Goal: Task Accomplishment & Management: Manage account settings

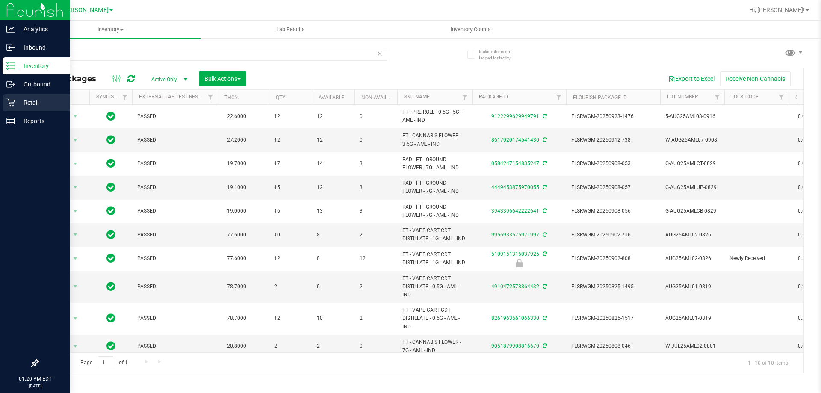
click at [15, 100] on icon at bounding box center [10, 102] width 9 height 9
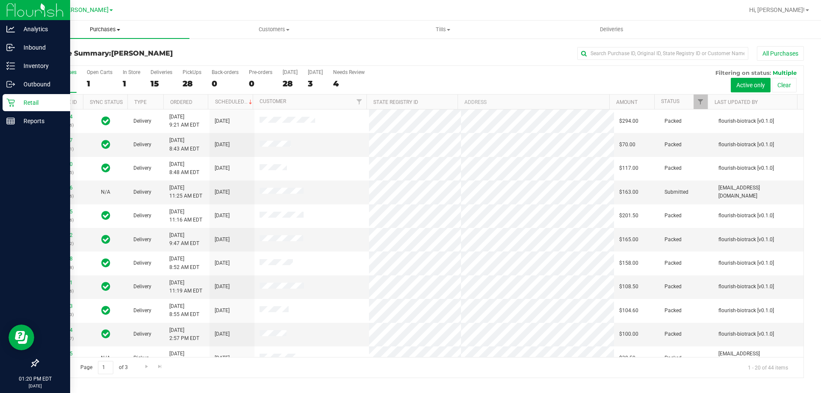
click at [101, 29] on span "Purchases" at bounding box center [105, 30] width 169 height 8
click at [72, 62] on li "Fulfillment" at bounding box center [105, 62] width 169 height 10
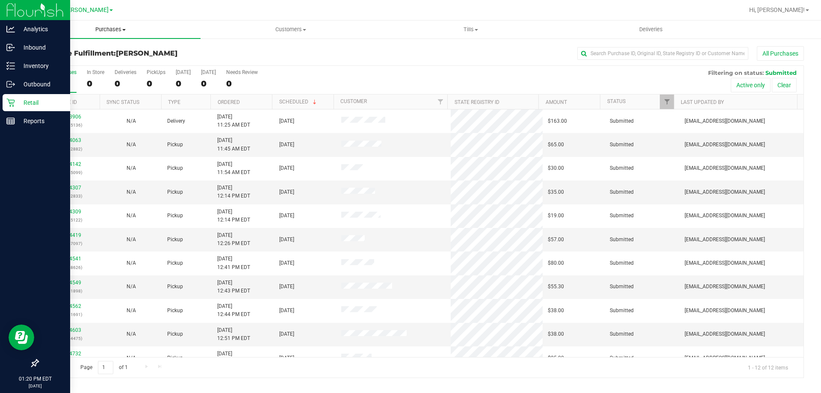
click at [116, 29] on span "Purchases" at bounding box center [111, 30] width 180 height 8
click at [60, 61] on span "Fulfillment" at bounding box center [47, 61] width 53 height 7
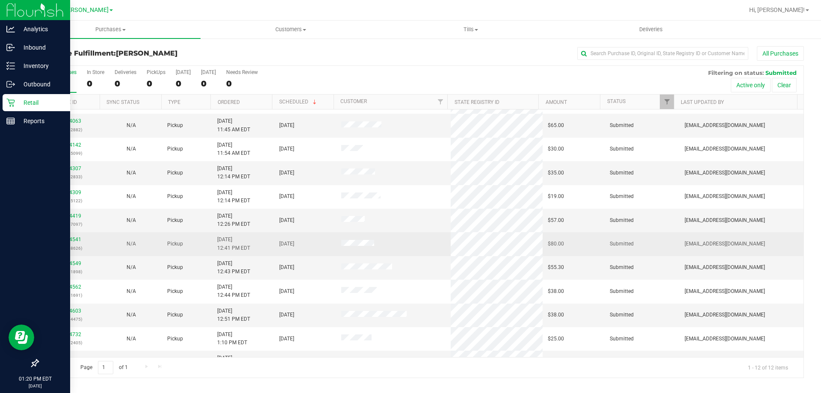
scroll to position [36, 0]
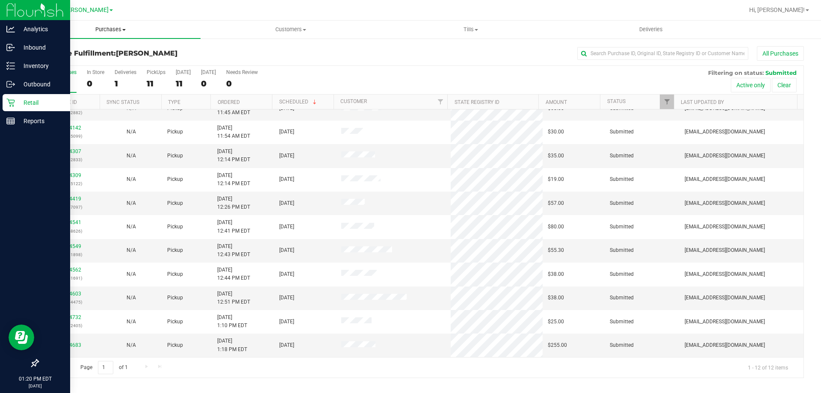
click at [106, 29] on span "Purchases" at bounding box center [111, 30] width 180 height 8
click at [52, 62] on span "Fulfillment" at bounding box center [47, 61] width 53 height 7
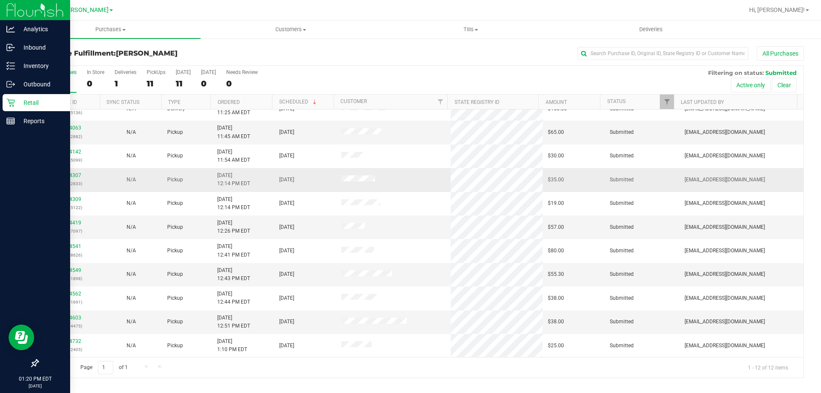
scroll to position [0, 0]
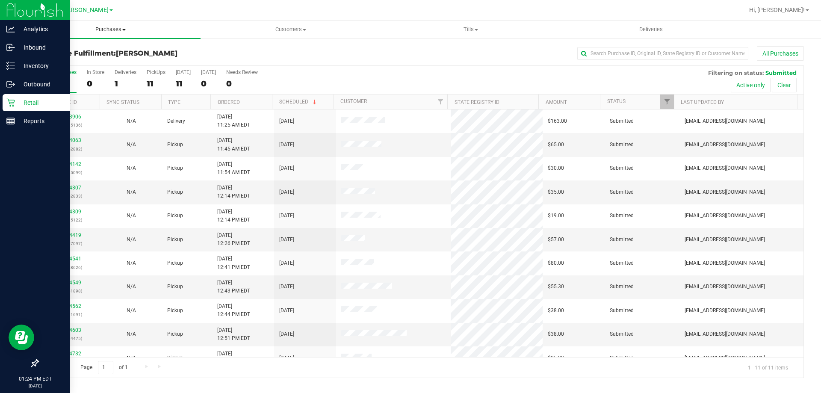
click at [110, 28] on span "Purchases" at bounding box center [111, 30] width 180 height 8
click at [61, 60] on span "Fulfillment" at bounding box center [47, 61] width 53 height 7
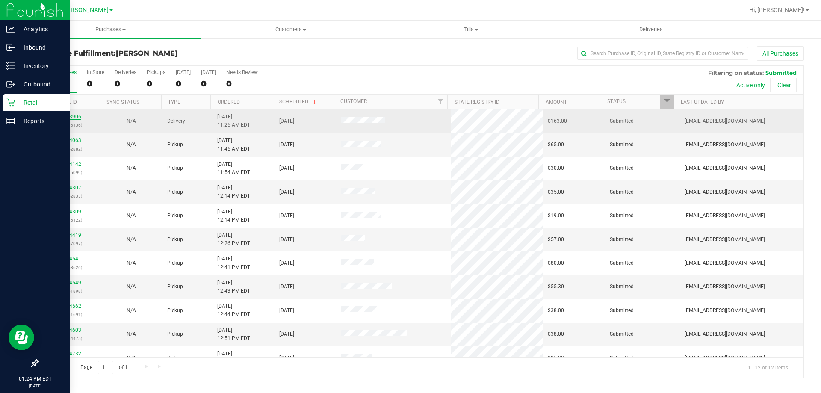
click at [74, 116] on link "12023906" at bounding box center [69, 117] width 24 height 6
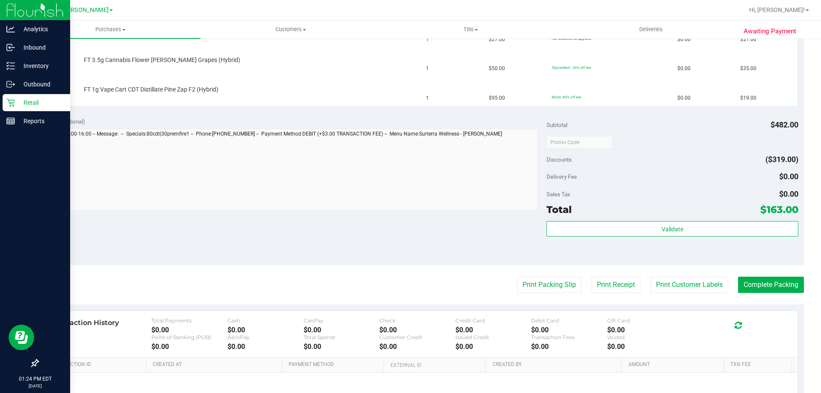
scroll to position [377, 0]
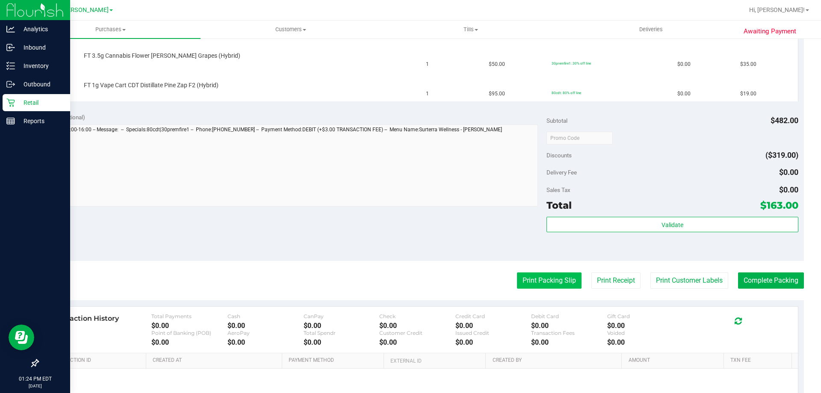
click at [555, 279] on button "Print Packing Slip" at bounding box center [549, 280] width 65 height 16
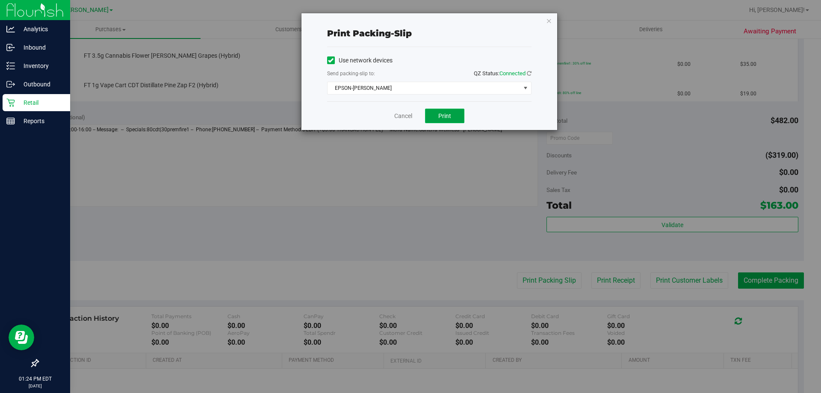
click at [450, 119] on button "Print" at bounding box center [444, 116] width 39 height 15
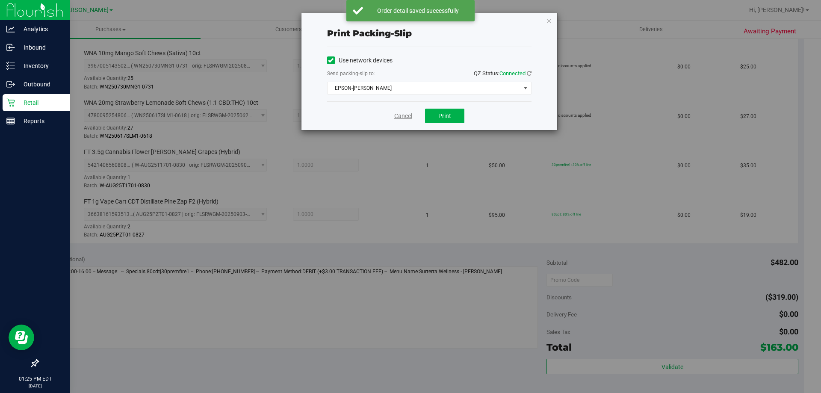
click at [398, 117] on link "Cancel" at bounding box center [403, 116] width 18 height 9
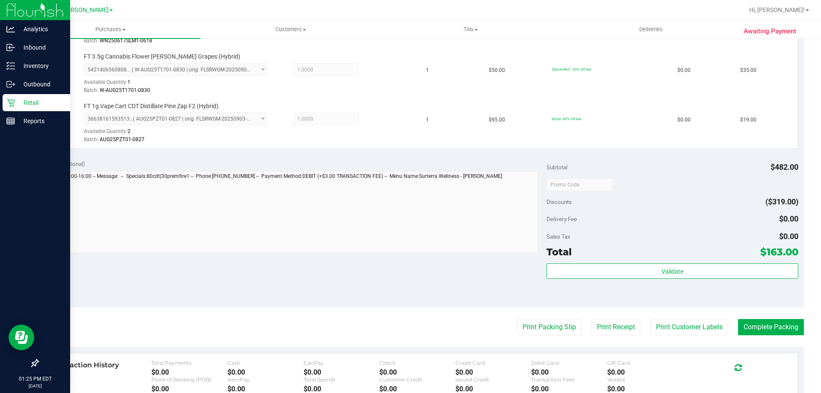
scroll to position [478, 0]
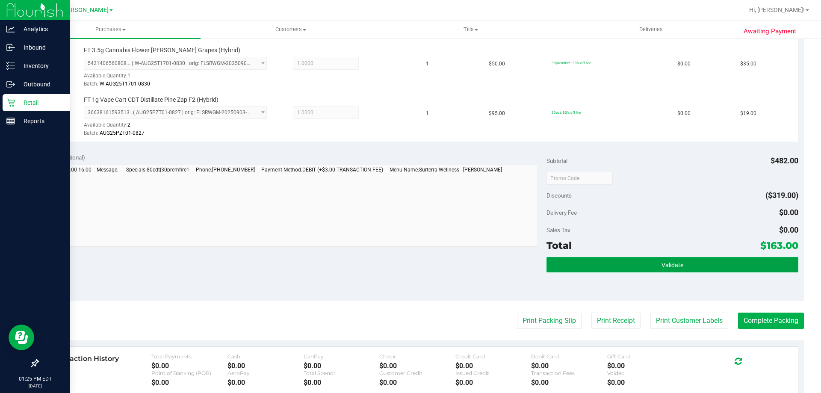
click at [681, 263] on button "Validate" at bounding box center [671, 264] width 251 height 15
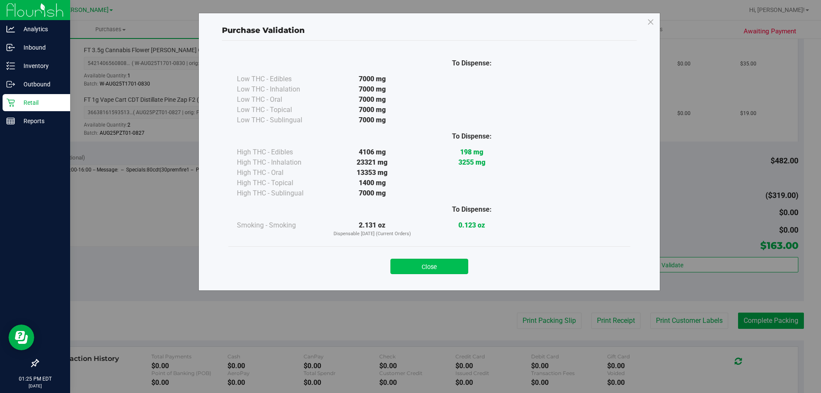
click at [436, 265] on button "Close" at bounding box center [429, 266] width 78 height 15
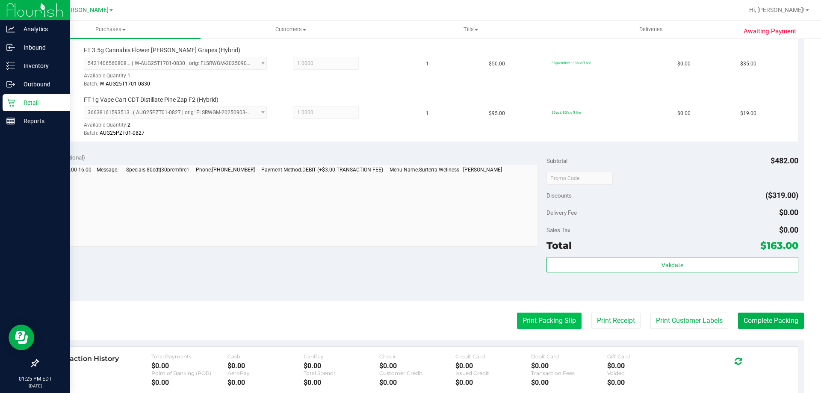
click at [536, 315] on button "Print Packing Slip" at bounding box center [549, 320] width 65 height 16
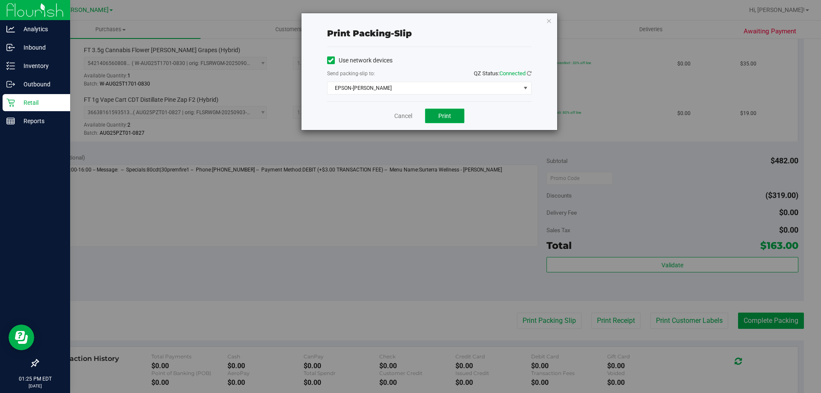
click at [444, 120] on button "Print" at bounding box center [444, 116] width 39 height 15
click at [446, 123] on button "Print" at bounding box center [444, 116] width 39 height 15
click at [402, 116] on link "Cancel" at bounding box center [403, 116] width 18 height 9
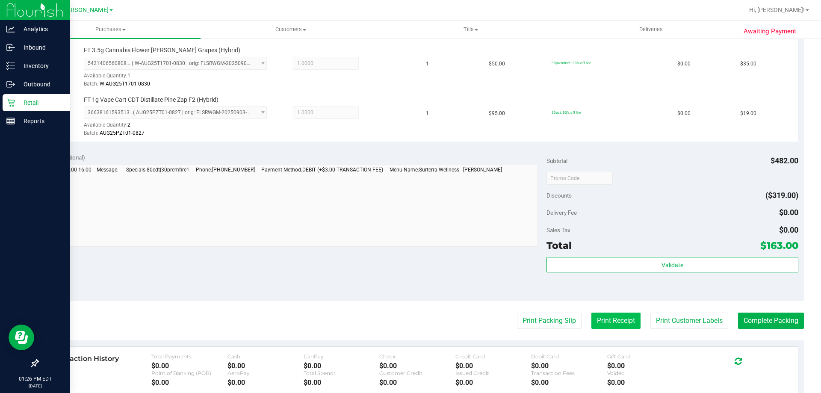
click at [609, 324] on button "Print Receipt" at bounding box center [615, 320] width 49 height 16
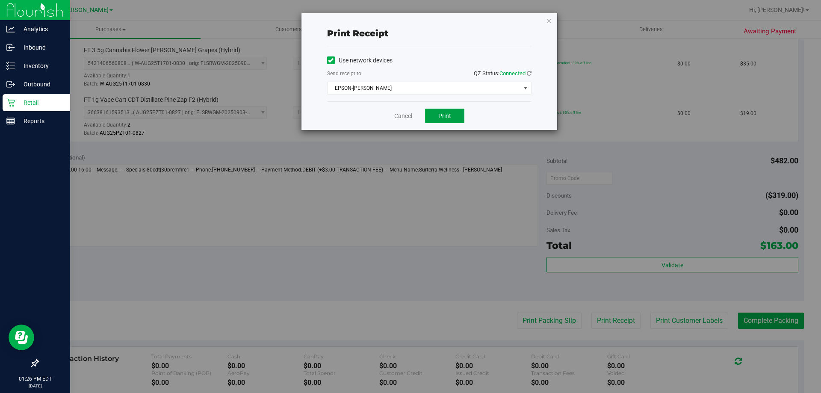
click at [441, 113] on span "Print" at bounding box center [444, 115] width 13 height 7
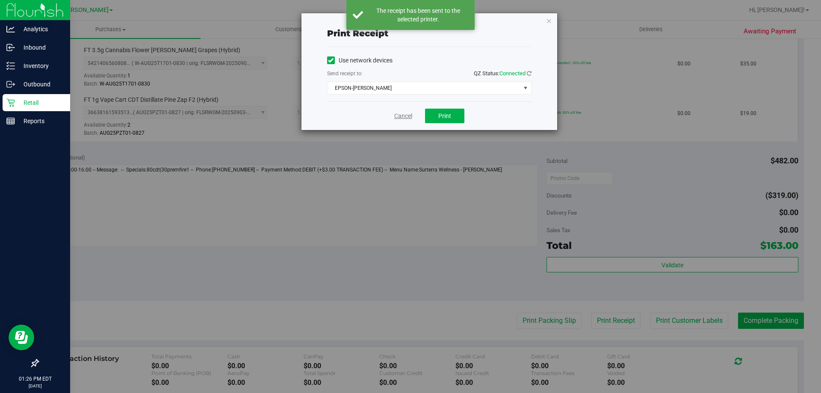
click at [397, 116] on link "Cancel" at bounding box center [403, 116] width 18 height 9
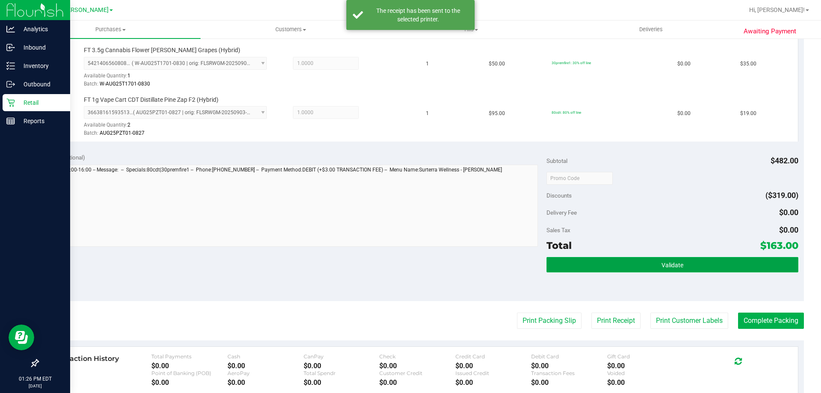
click at [646, 266] on button "Validate" at bounding box center [671, 264] width 251 height 15
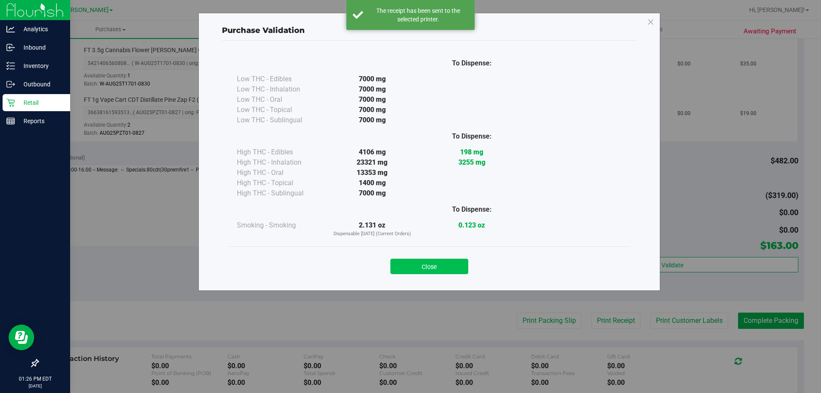
click at [436, 260] on button "Close" at bounding box center [429, 266] width 78 height 15
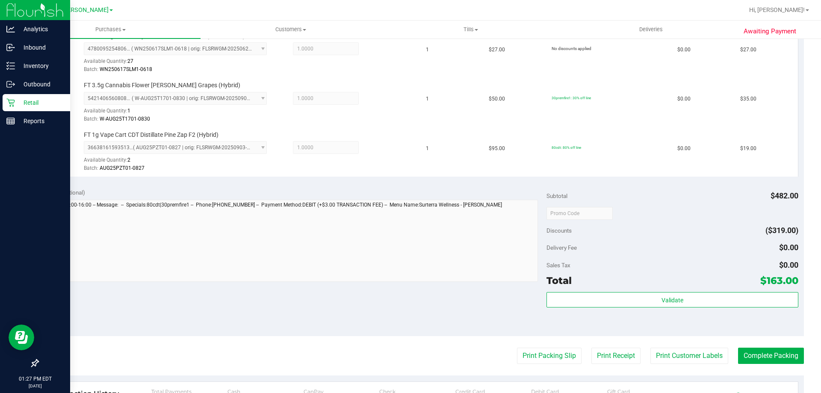
scroll to position [603, 0]
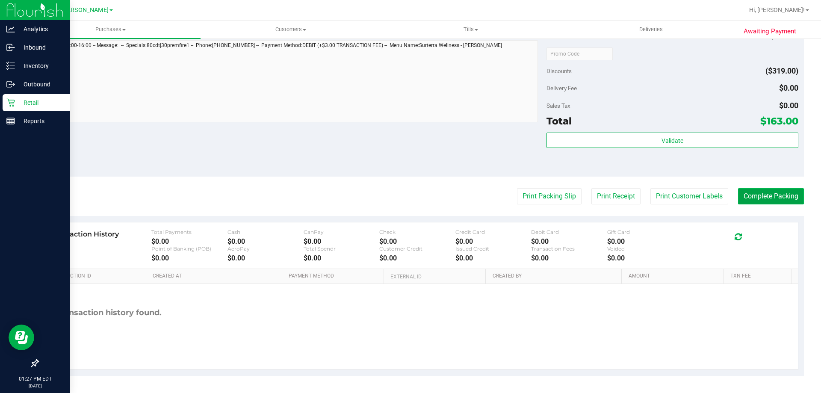
click at [776, 188] on button "Complete Packing" at bounding box center [771, 196] width 66 height 16
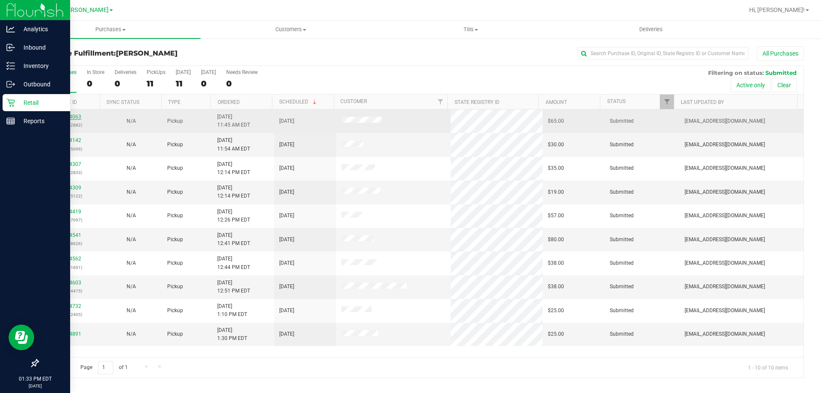
click at [66, 115] on link "12024063" at bounding box center [69, 117] width 24 height 6
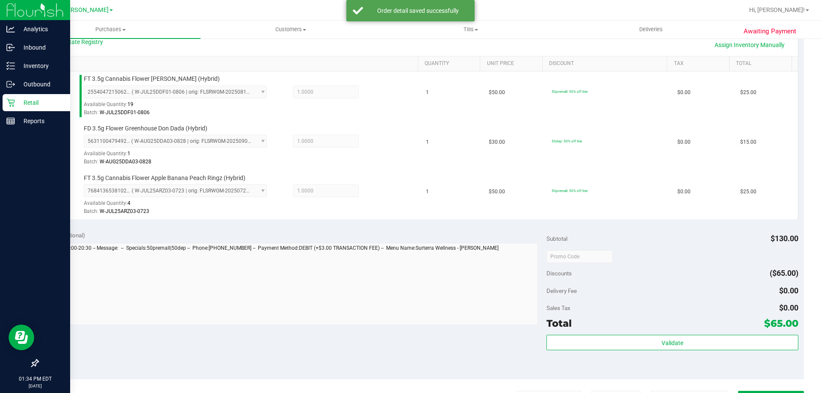
scroll to position [210, 0]
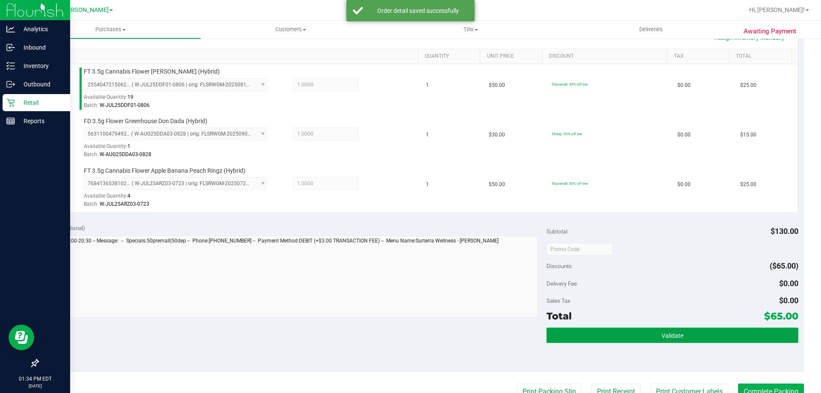
click at [668, 330] on button "Validate" at bounding box center [671, 334] width 251 height 15
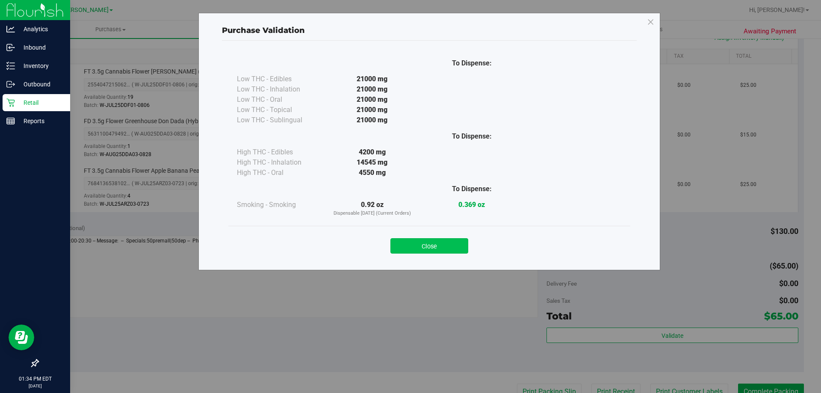
click at [439, 250] on button "Close" at bounding box center [429, 245] width 78 height 15
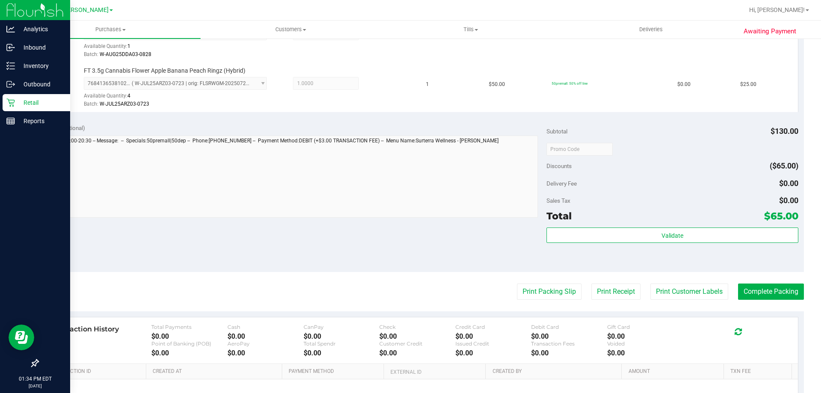
scroll to position [311, 0]
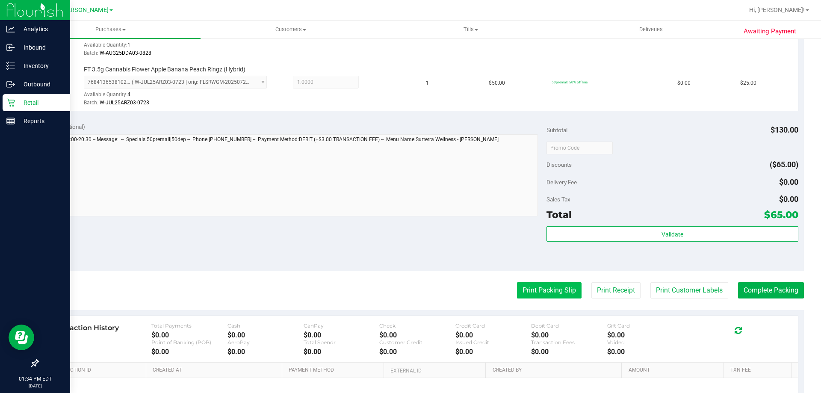
click at [549, 293] on button "Print Packing Slip" at bounding box center [549, 290] width 65 height 16
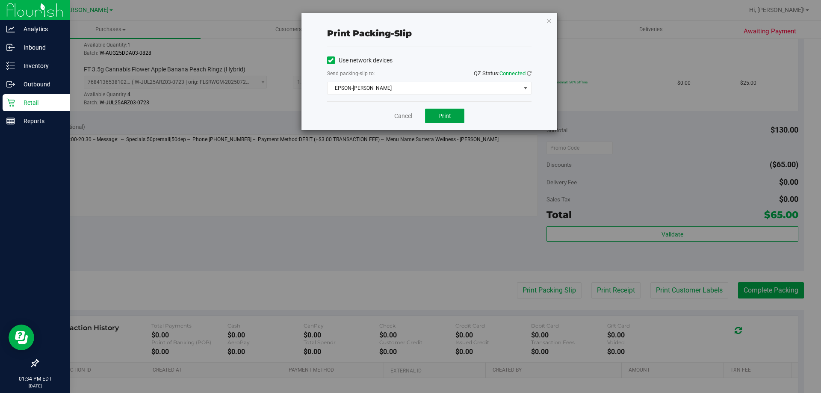
click at [450, 112] on span "Print" at bounding box center [444, 115] width 13 height 7
click at [403, 115] on link "Cancel" at bounding box center [403, 116] width 18 height 9
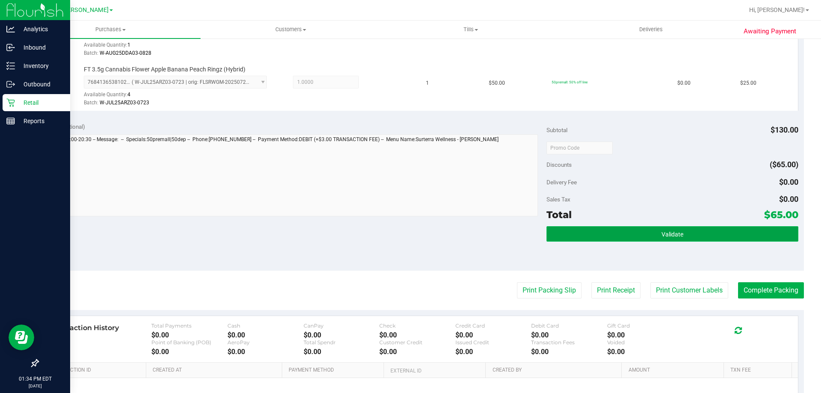
click at [698, 240] on button "Validate" at bounding box center [671, 233] width 251 height 15
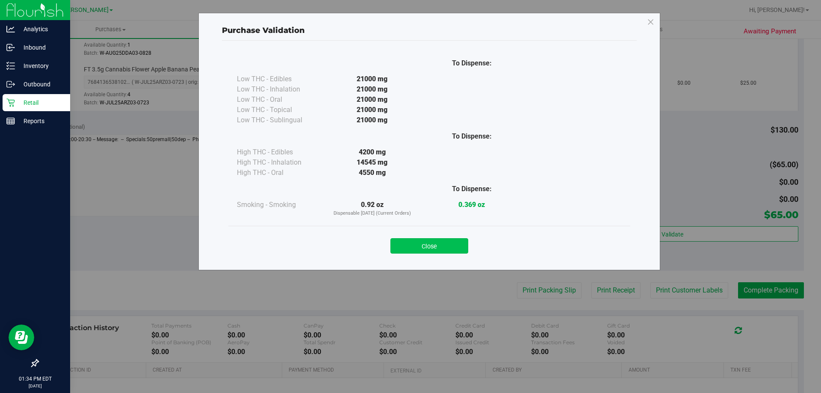
click at [438, 245] on button "Close" at bounding box center [429, 245] width 78 height 15
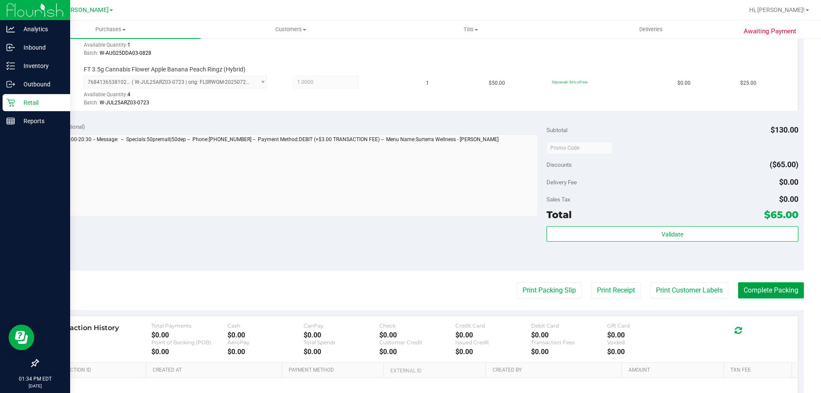
click at [760, 290] on button "Complete Packing" at bounding box center [771, 290] width 66 height 16
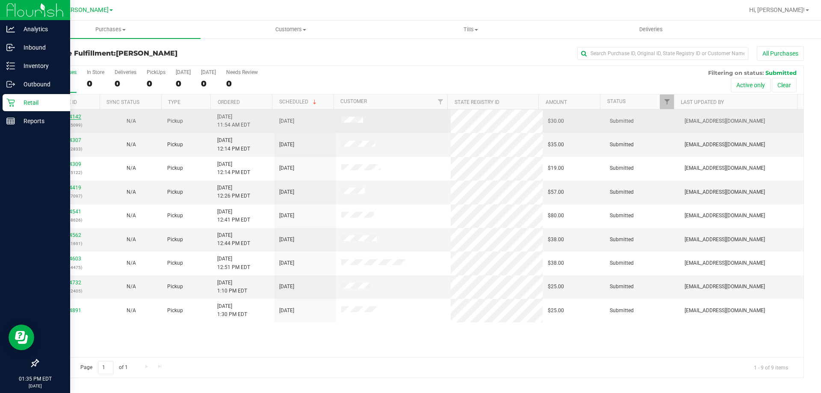
click at [75, 115] on link "12024142" at bounding box center [69, 117] width 24 height 6
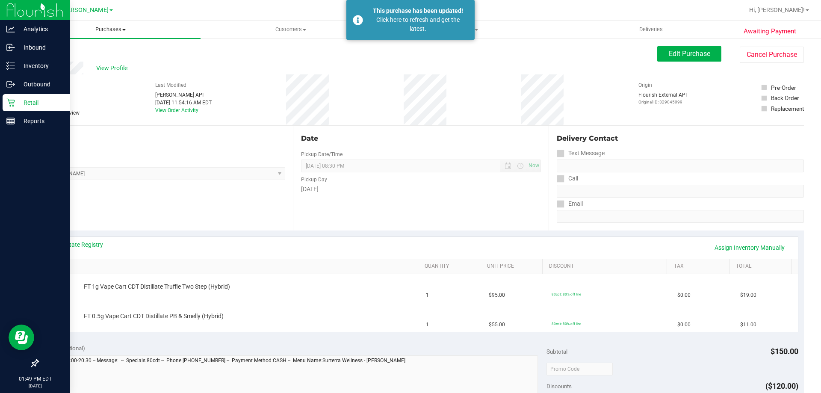
click at [115, 30] on span "Purchases" at bounding box center [111, 30] width 180 height 8
click at [52, 61] on span "Fulfillment" at bounding box center [47, 61] width 53 height 7
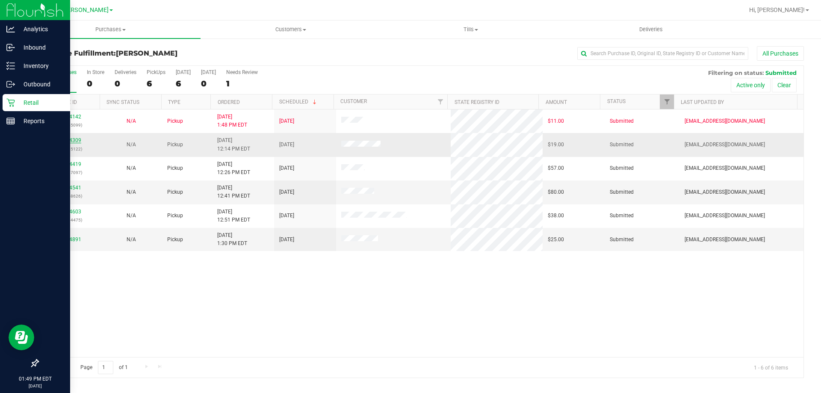
click at [73, 142] on link "12024309" at bounding box center [69, 140] width 24 height 6
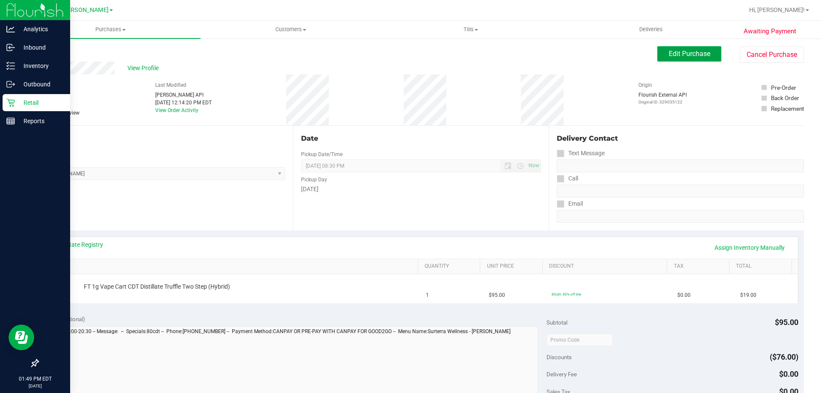
click at [674, 52] on span "Edit Purchase" at bounding box center [688, 54] width 41 height 8
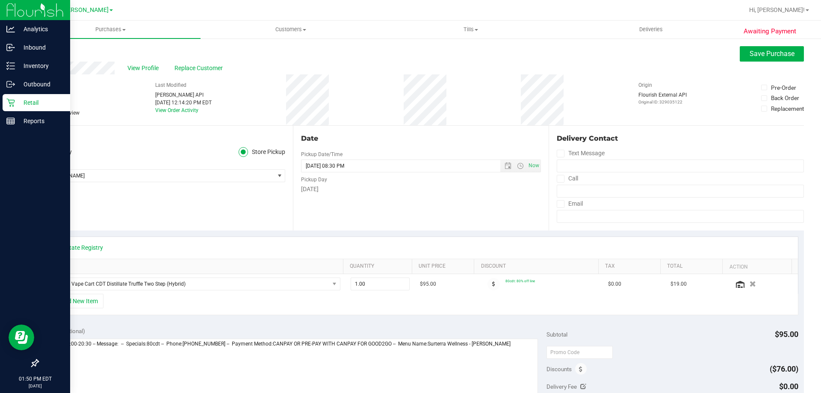
click at [79, 113] on span "Needs review" at bounding box center [64, 113] width 30 height 8
click at [0, 0] on input "Needs review" at bounding box center [0, 0] width 0 height 0
click at [519, 349] on textarea at bounding box center [291, 379] width 494 height 82
type textarea "Monday 09/29/2025 09:00-20:30 -- Message: -- Specials:80cdt -- Phone:8136854683…"
click at [759, 53] on span "Save Purchase" at bounding box center [771, 54] width 45 height 8
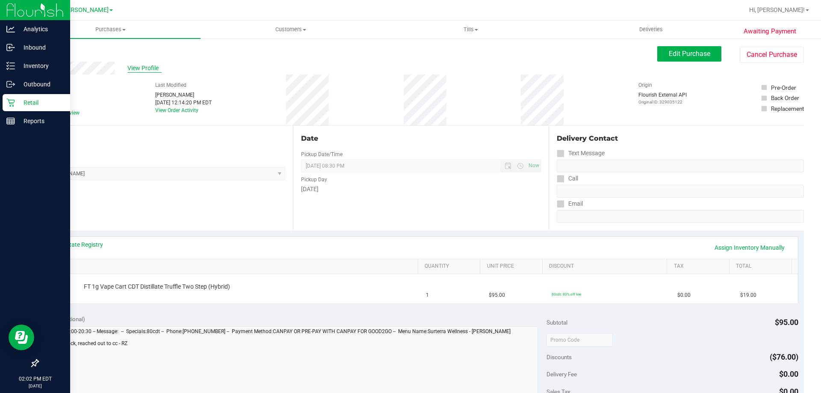
click at [150, 68] on span "View Profile" at bounding box center [144, 68] width 34 height 9
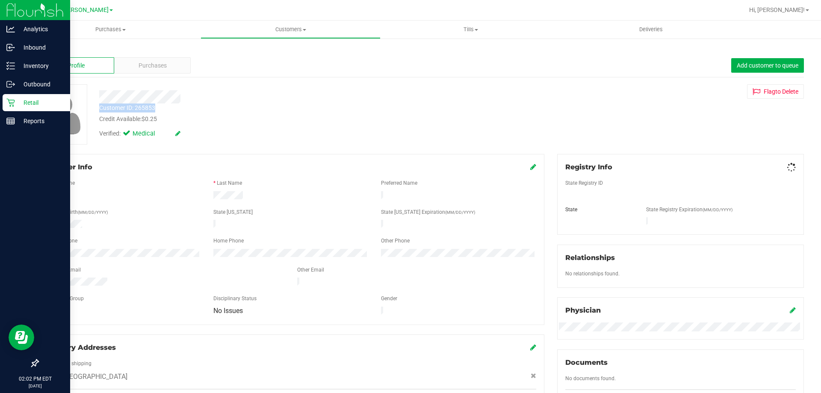
drag, startPoint x: 162, startPoint y: 107, endPoint x: 93, endPoint y: 110, distance: 69.3
click at [93, 110] on div "Customer ID: 265853 Credit Available: $0.25" at bounding box center [287, 113] width 389 height 20
copy div "Customer ID: 265853"
click at [90, 99] on div at bounding box center [62, 114] width 62 height 60
click at [41, 51] on link "Back" at bounding box center [45, 50] width 15 height 6
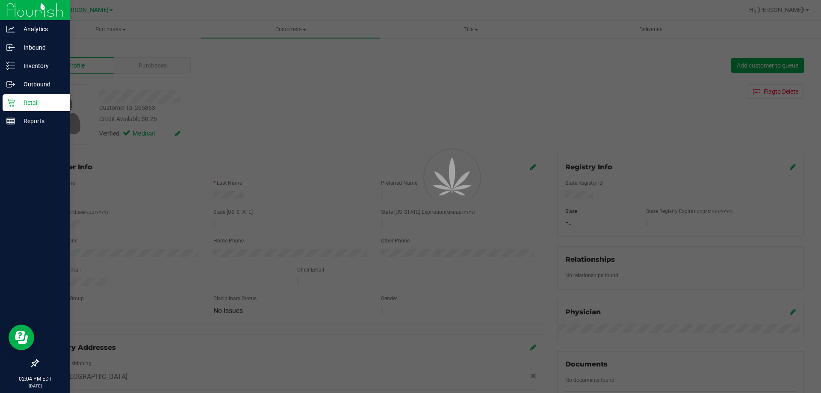
click at [115, 27] on div at bounding box center [410, 196] width 821 height 393
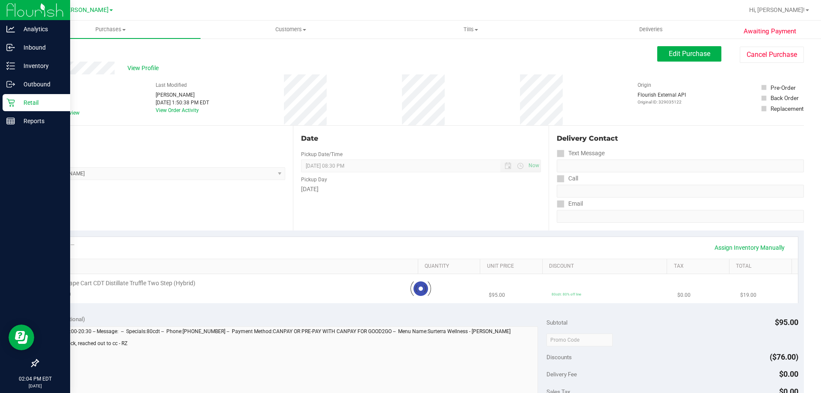
click at [15, 98] on icon at bounding box center [10, 102] width 9 height 9
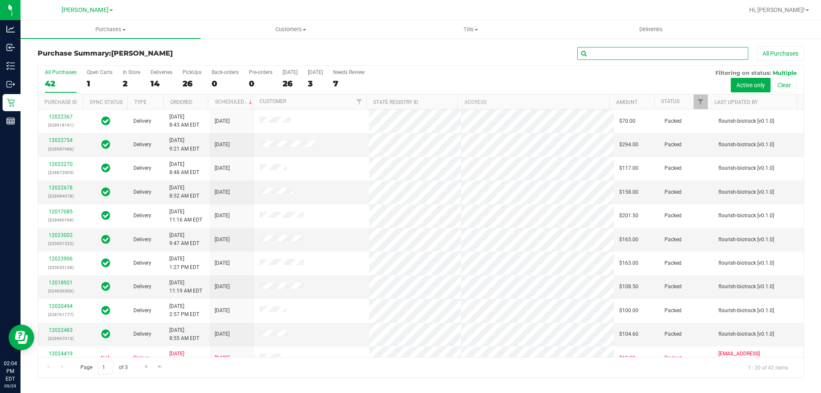
paste input "12022678"
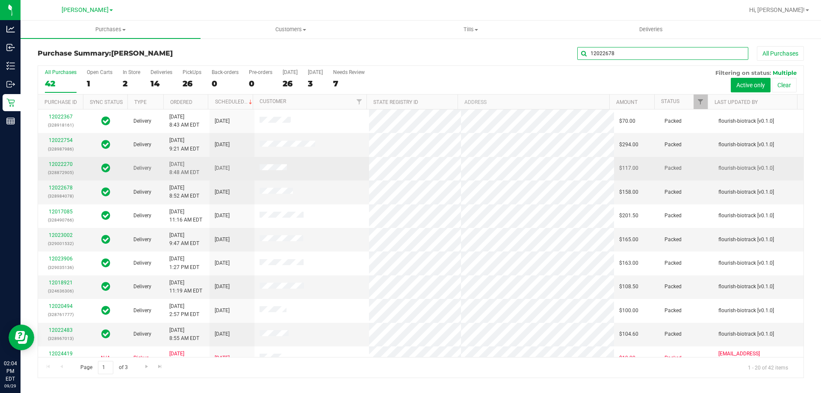
type input "12022678"
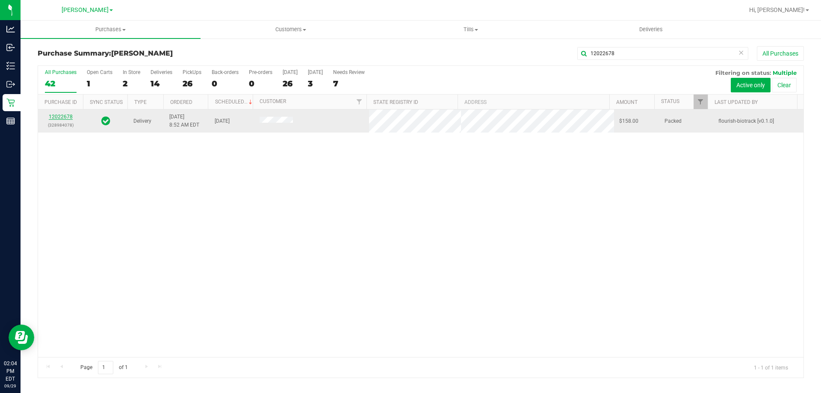
click at [56, 116] on link "12022678" at bounding box center [61, 117] width 24 height 6
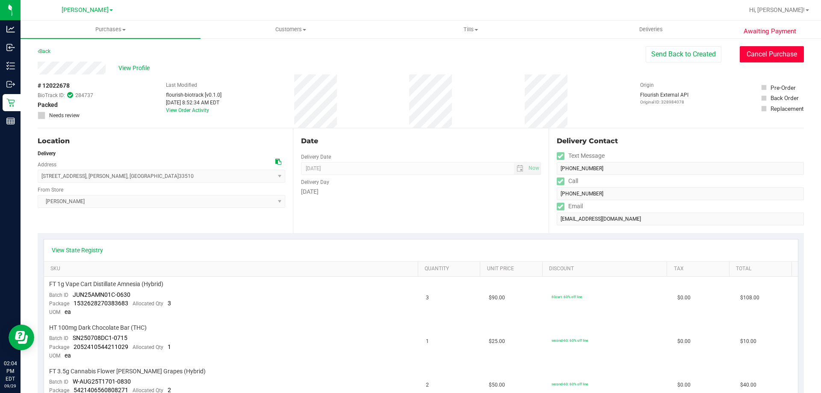
click at [769, 58] on button "Cancel Purchase" at bounding box center [771, 54] width 64 height 16
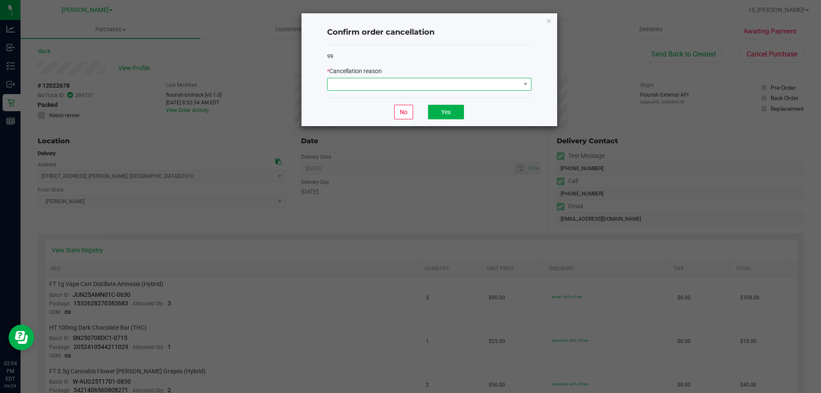
click at [506, 88] on span at bounding box center [423, 84] width 193 height 12
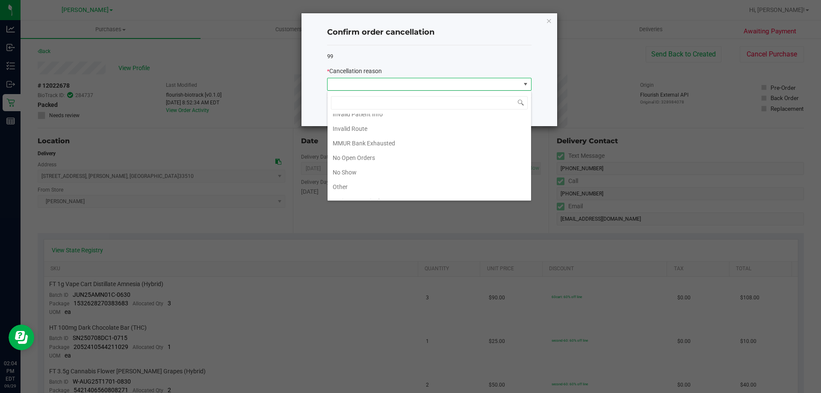
scroll to position [41, 0]
click at [344, 182] on li "Other" at bounding box center [428, 182] width 203 height 15
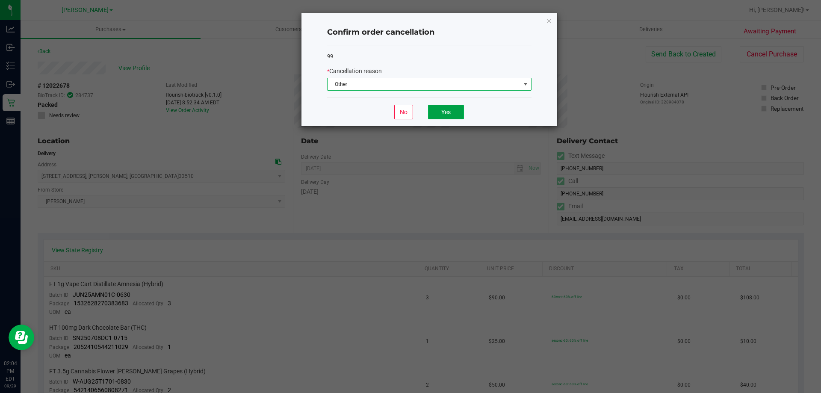
click at [452, 115] on button "Yes" at bounding box center [446, 112] width 36 height 15
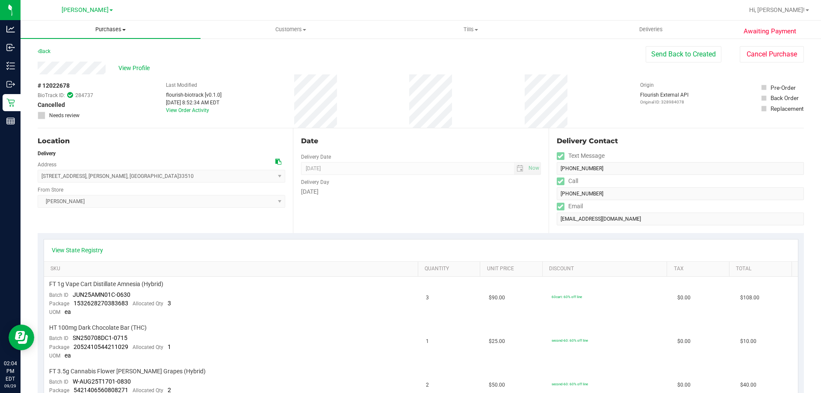
click at [111, 34] on uib-tab-heading "Purchases Summary of purchases Fulfillment All purchases" at bounding box center [111, 30] width 180 height 18
click at [46, 61] on span "Fulfillment" at bounding box center [47, 61] width 53 height 7
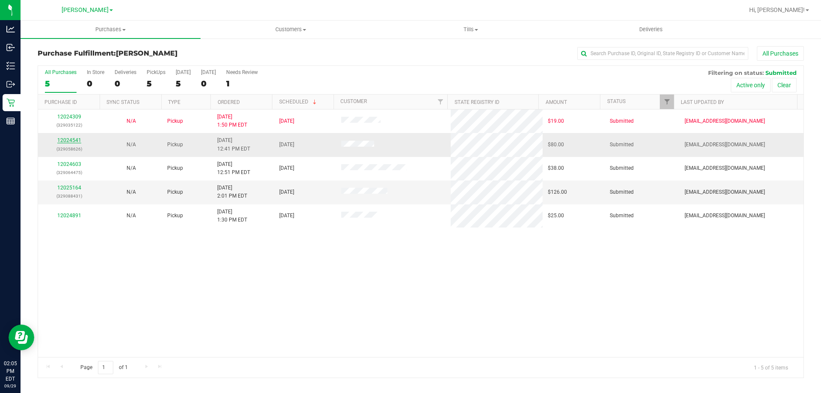
click at [74, 142] on link "12024541" at bounding box center [69, 140] width 24 height 6
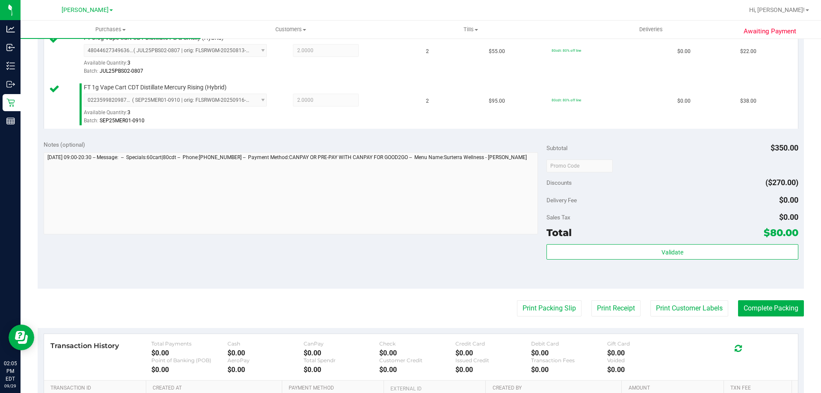
scroll to position [300, 0]
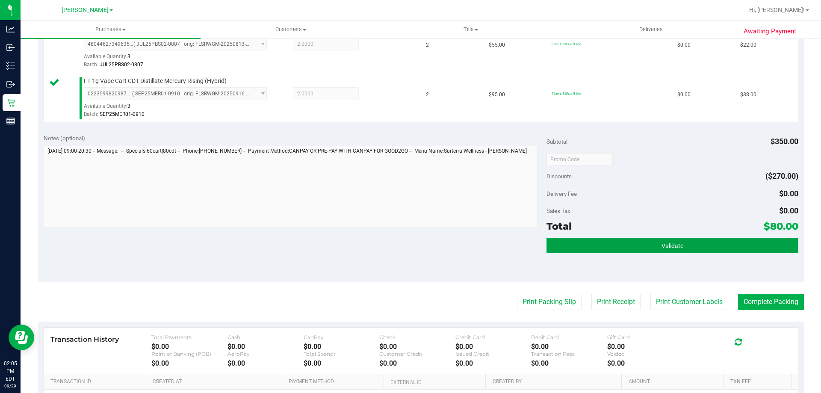
click at [719, 240] on button "Validate" at bounding box center [671, 245] width 251 height 15
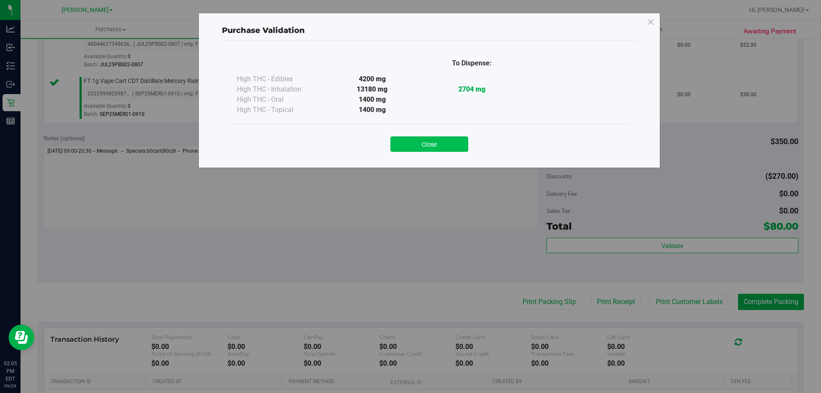
click at [447, 144] on button "Close" at bounding box center [429, 143] width 78 height 15
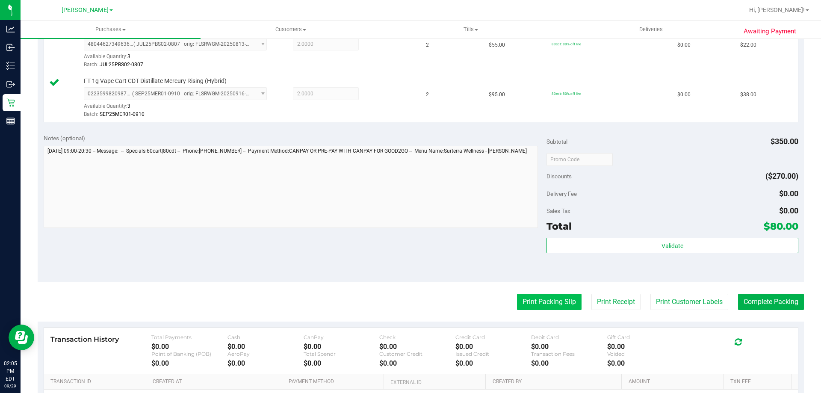
click at [548, 300] on button "Print Packing Slip" at bounding box center [549, 302] width 65 height 16
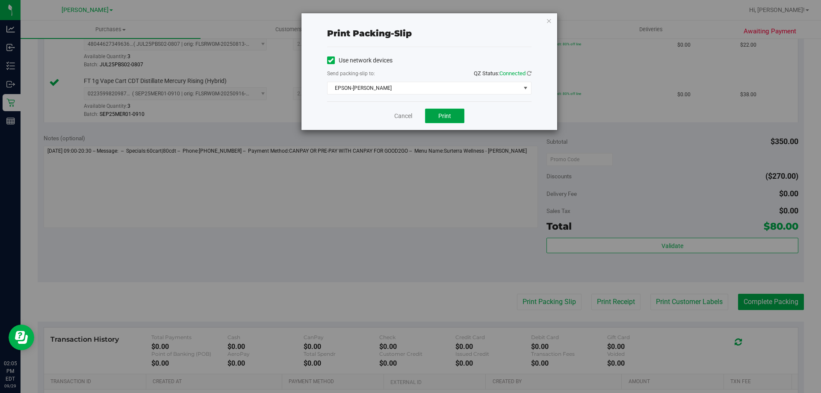
click at [456, 121] on button "Print" at bounding box center [444, 116] width 39 height 15
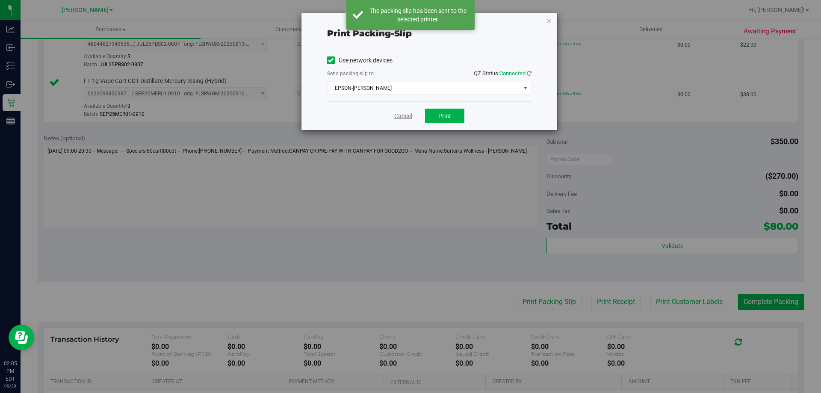
click at [408, 116] on link "Cancel" at bounding box center [403, 116] width 18 height 9
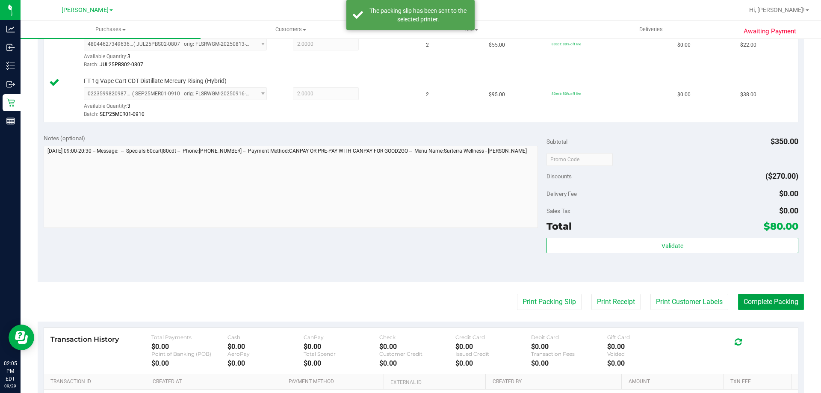
click at [773, 294] on button "Complete Packing" at bounding box center [771, 302] width 66 height 16
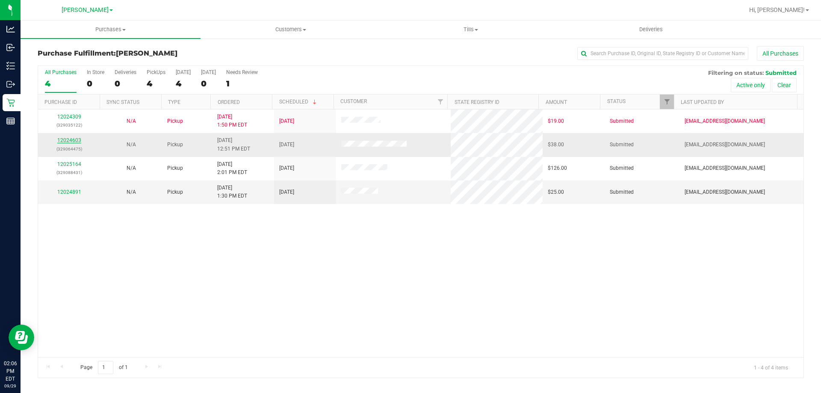
click at [71, 142] on link "12024603" at bounding box center [69, 140] width 24 height 6
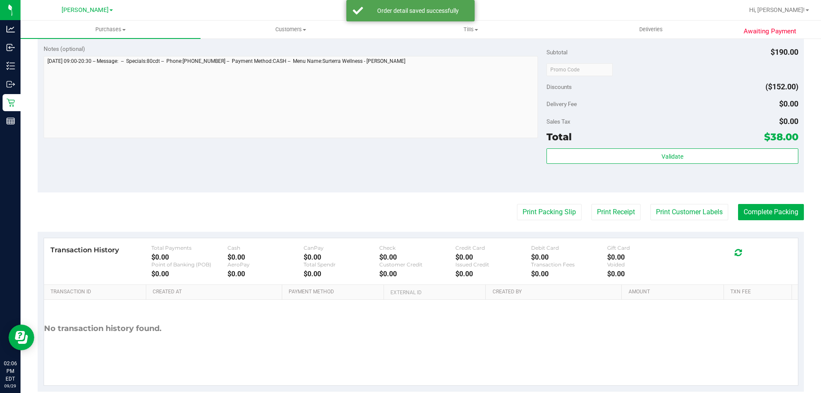
scroll to position [341, 0]
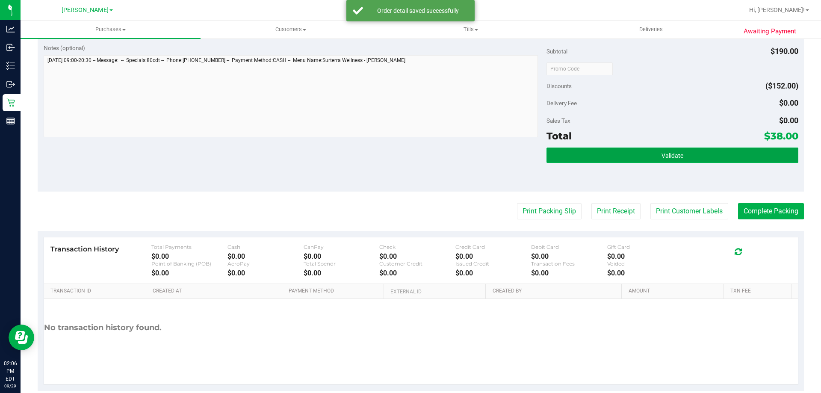
click at [705, 162] on button "Validate" at bounding box center [671, 154] width 251 height 15
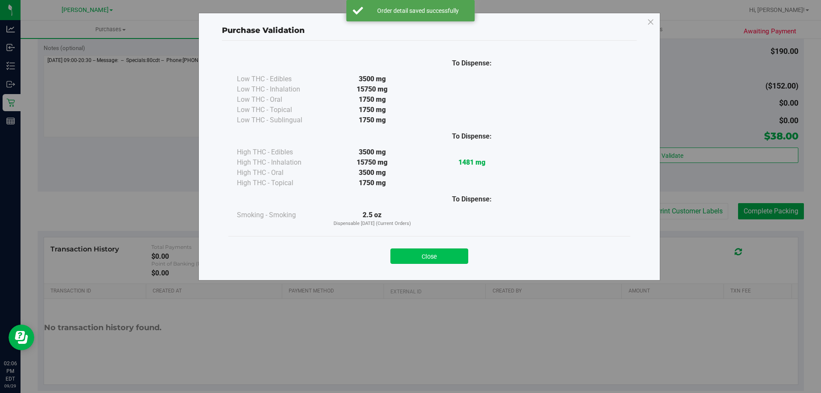
click at [443, 257] on button "Close" at bounding box center [429, 255] width 78 height 15
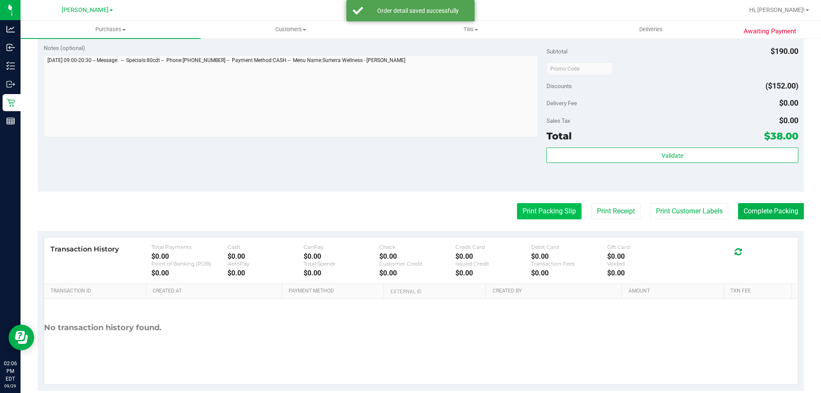
click at [554, 204] on button "Print Packing Slip" at bounding box center [549, 211] width 65 height 16
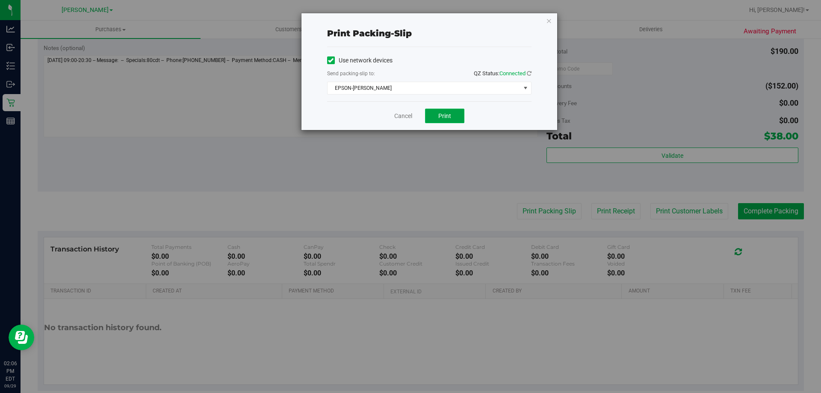
click at [444, 117] on span "Print" at bounding box center [444, 115] width 13 height 7
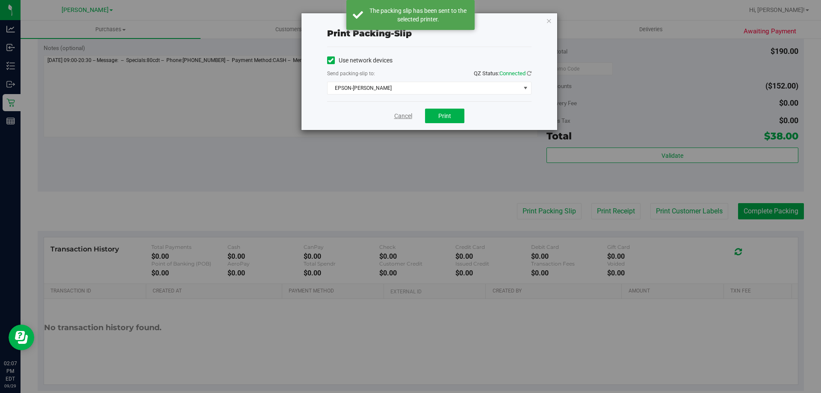
click at [405, 115] on link "Cancel" at bounding box center [403, 116] width 18 height 9
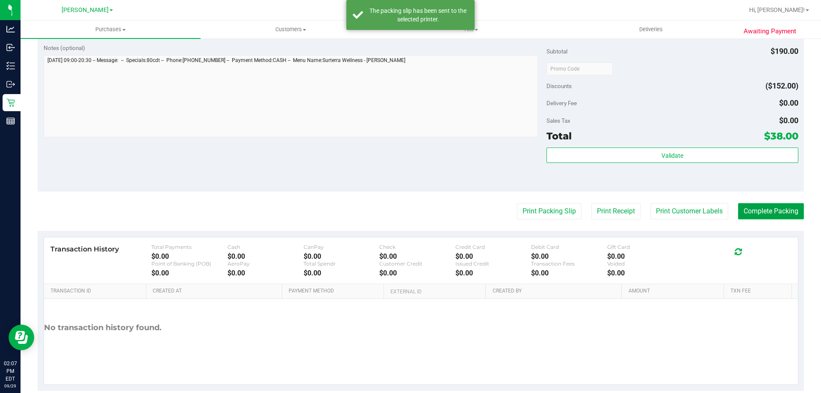
click at [777, 215] on button "Complete Packing" at bounding box center [771, 211] width 66 height 16
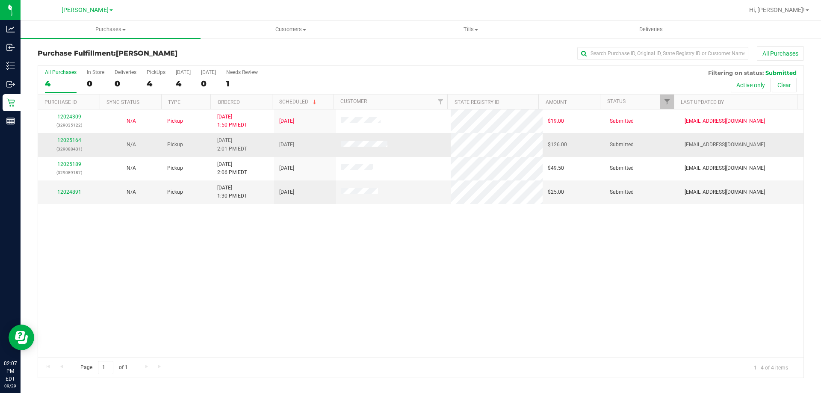
click at [67, 139] on div "12025164 (329088431)" at bounding box center [69, 144] width 52 height 16
click at [70, 140] on link "12025164" at bounding box center [69, 140] width 24 height 6
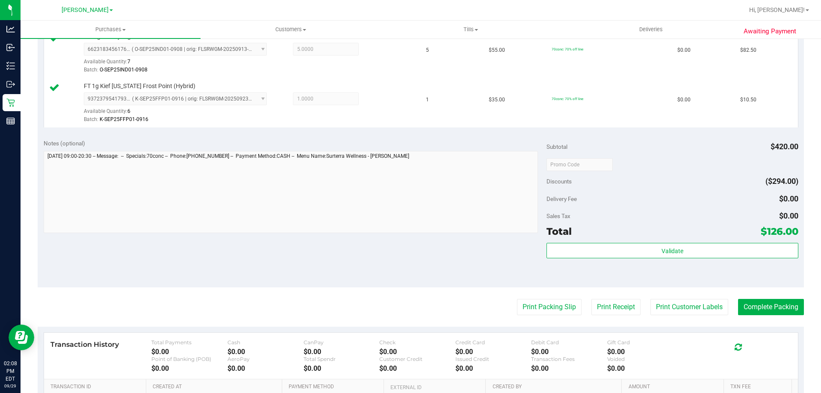
scroll to position [297, 0]
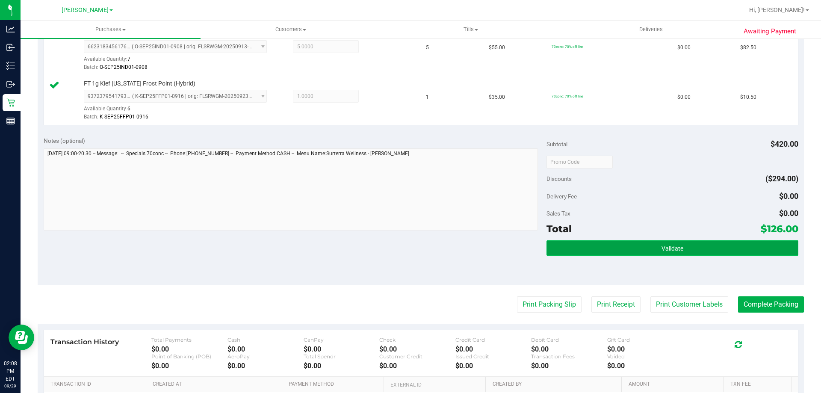
click at [664, 241] on button "Validate" at bounding box center [671, 247] width 251 height 15
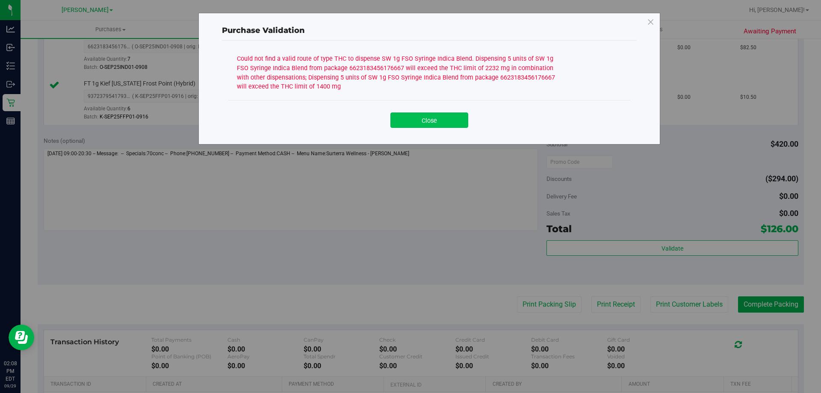
click at [446, 122] on button "Close" at bounding box center [429, 119] width 78 height 15
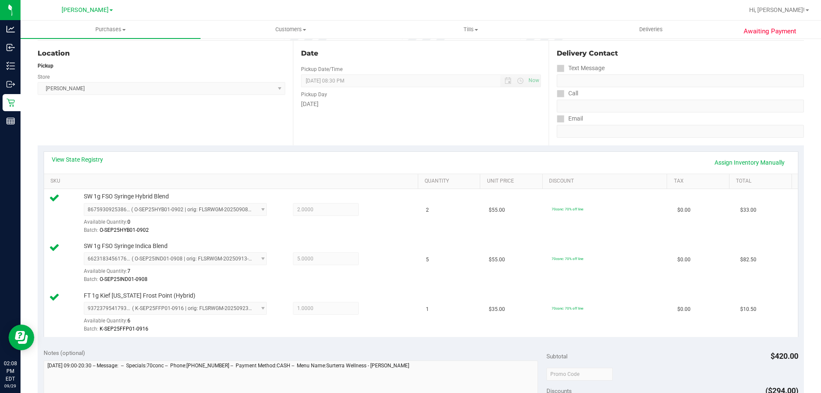
scroll to position [0, 0]
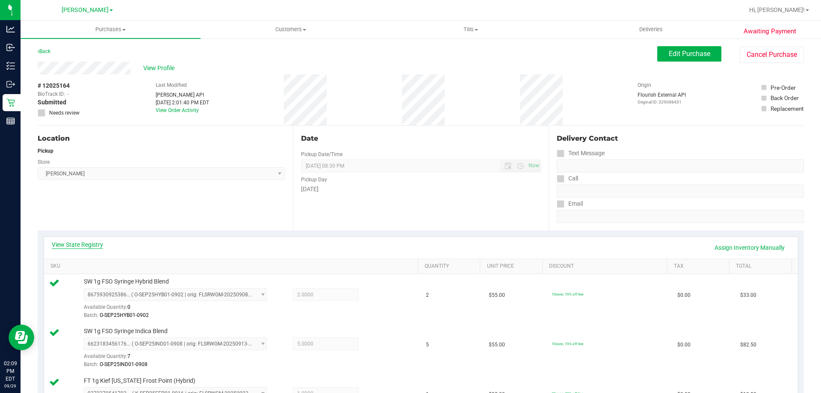
click at [89, 245] on link "View State Registry" at bounding box center [77, 244] width 51 height 9
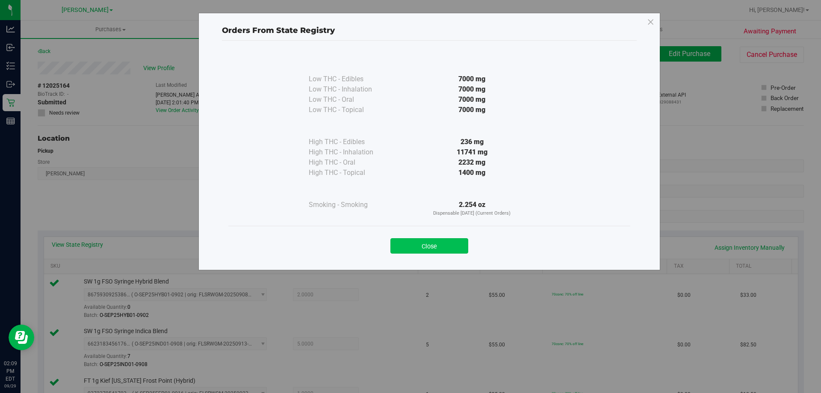
click at [438, 239] on button "Close" at bounding box center [429, 245] width 78 height 15
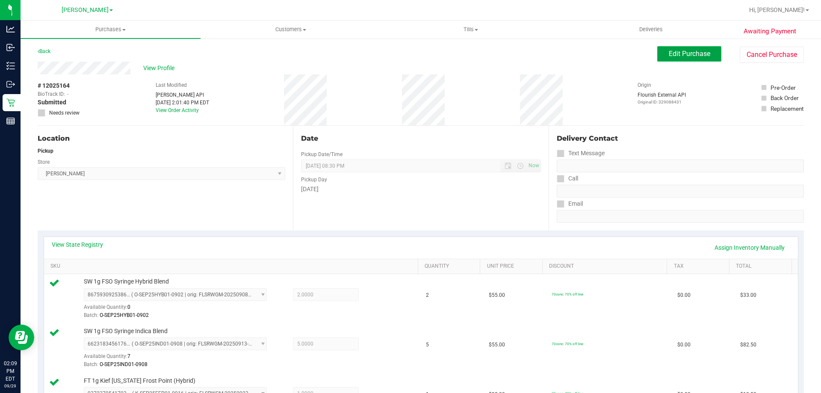
click at [693, 47] on button "Edit Purchase" at bounding box center [689, 53] width 64 height 15
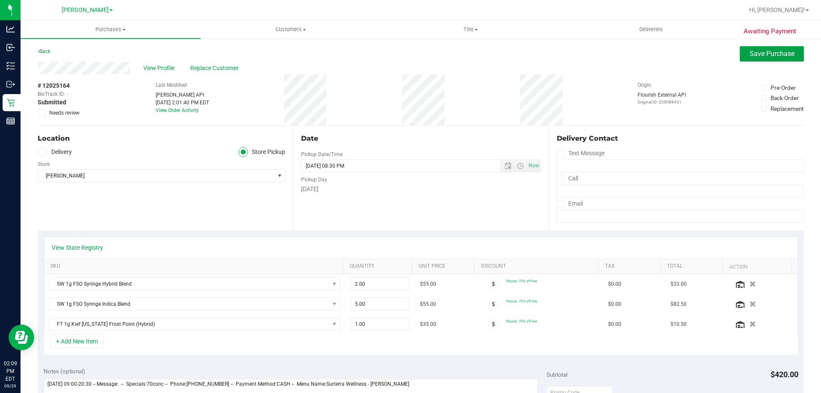
click at [765, 57] on span "Save Purchase" at bounding box center [771, 54] width 45 height 8
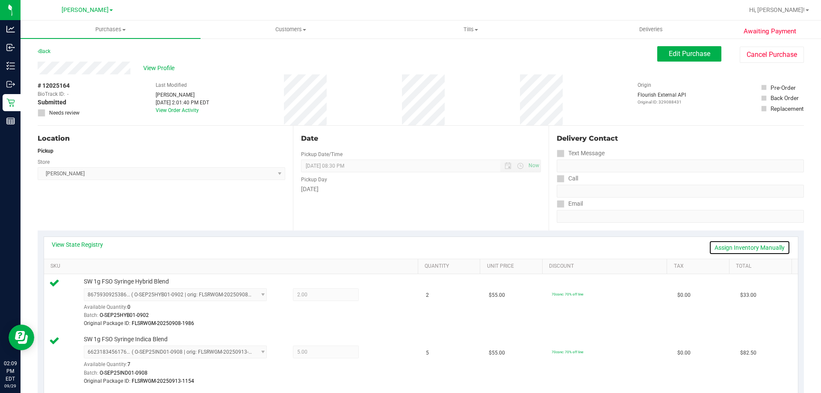
click at [763, 243] on link "Assign Inventory Manually" at bounding box center [749, 247] width 81 height 15
click at [374, 296] on icon at bounding box center [378, 296] width 9 height 10
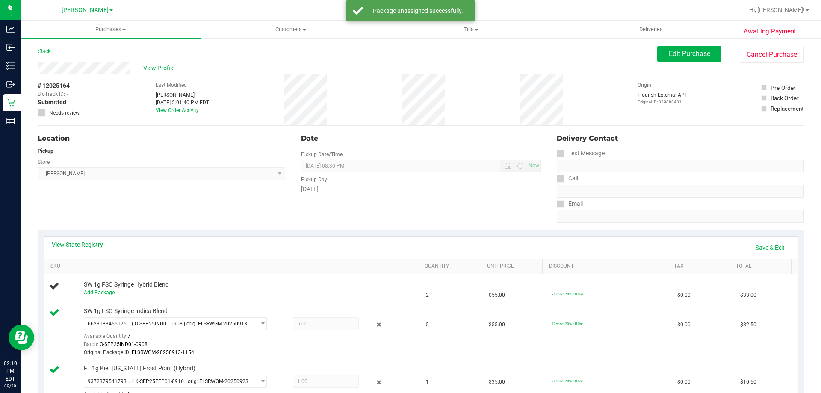
scroll to position [43, 0]
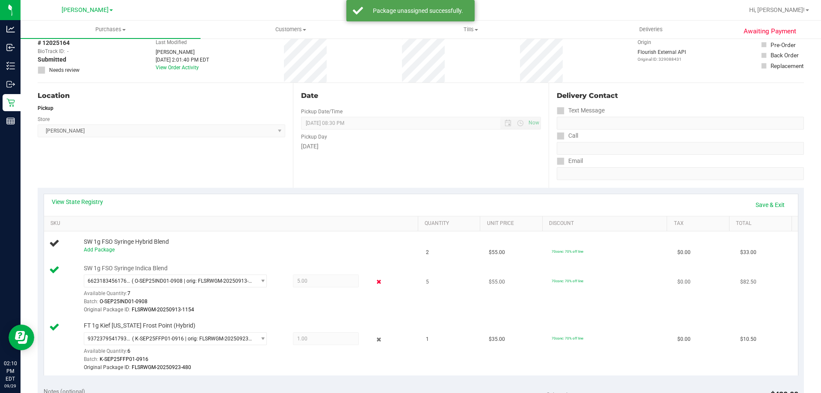
click at [374, 282] on icon at bounding box center [378, 282] width 9 height 10
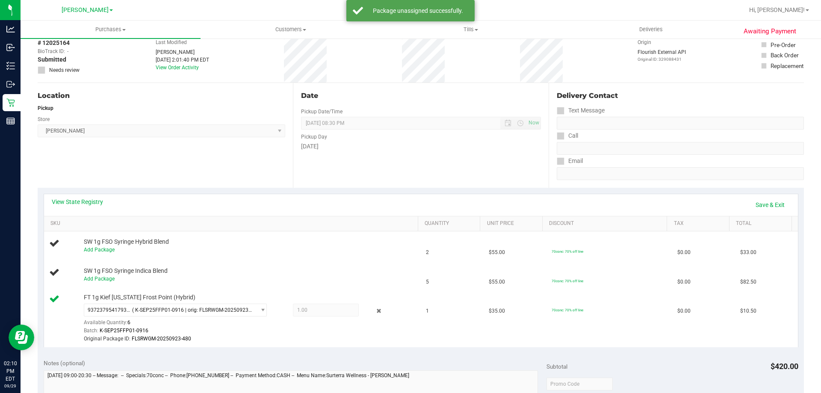
click at [374, 313] on icon at bounding box center [378, 311] width 9 height 10
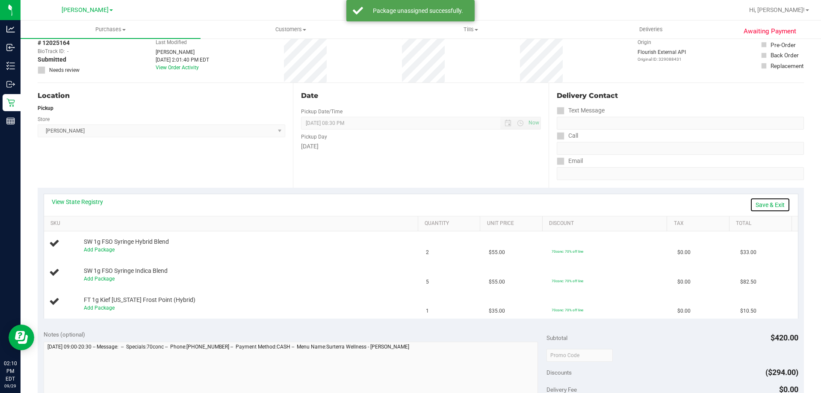
click at [758, 204] on link "Save & Exit" at bounding box center [770, 204] width 40 height 15
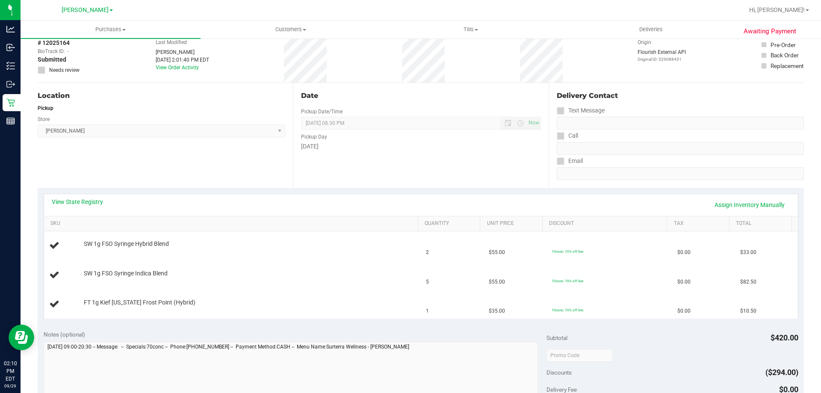
scroll to position [0, 0]
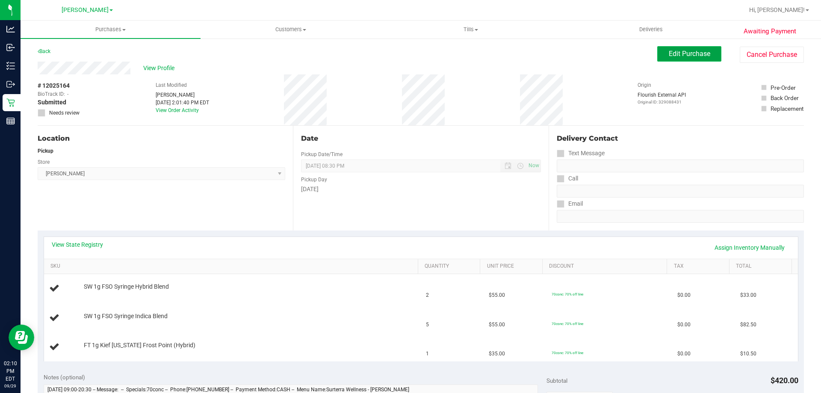
click at [702, 57] on span "Edit Purchase" at bounding box center [688, 54] width 41 height 8
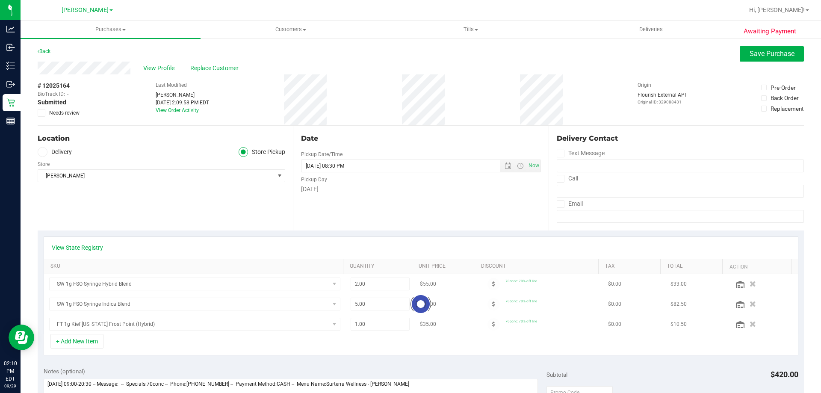
click at [63, 110] on span "Needs review" at bounding box center [64, 113] width 30 height 8
click at [0, 0] on input "Needs review" at bounding box center [0, 0] width 0 height 0
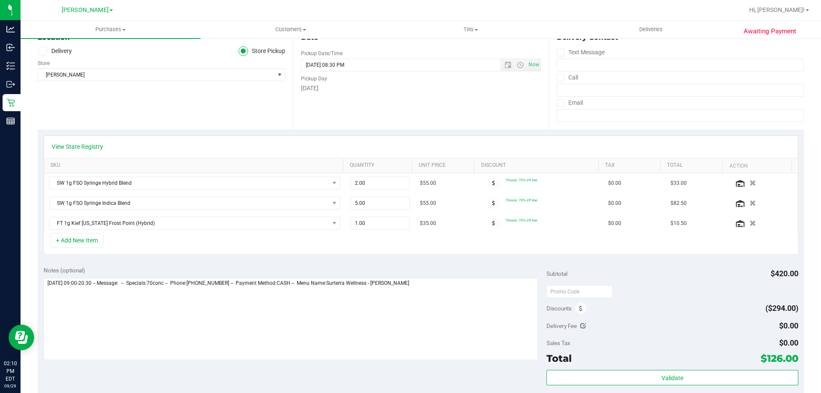
scroll to position [134, 0]
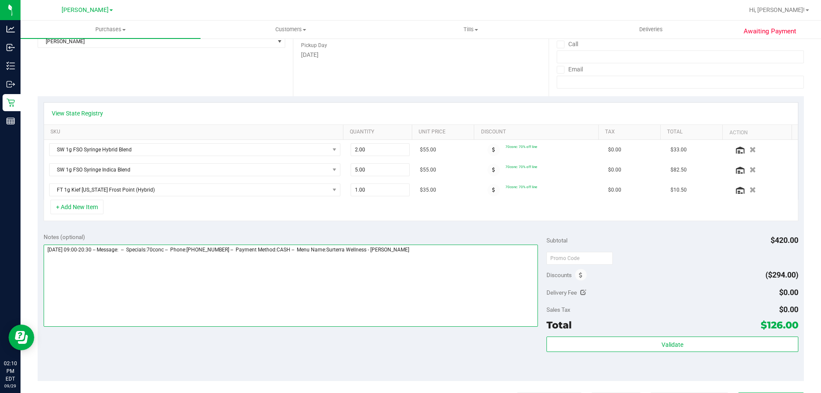
click at [471, 268] on textarea at bounding box center [291, 285] width 494 height 82
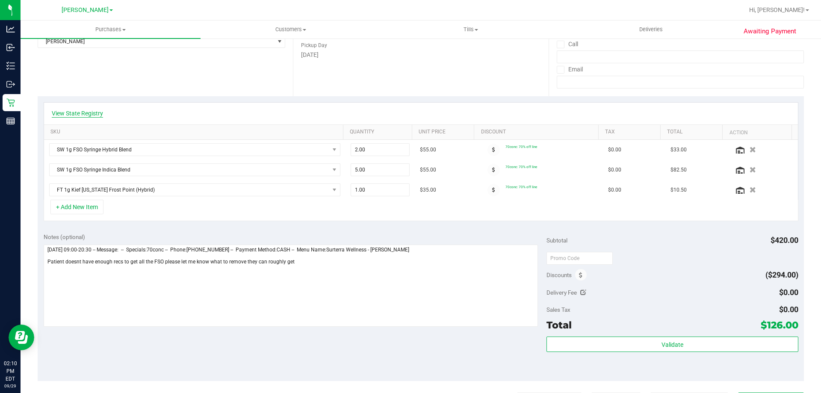
click at [83, 110] on link "View State Registry" at bounding box center [77, 113] width 51 height 9
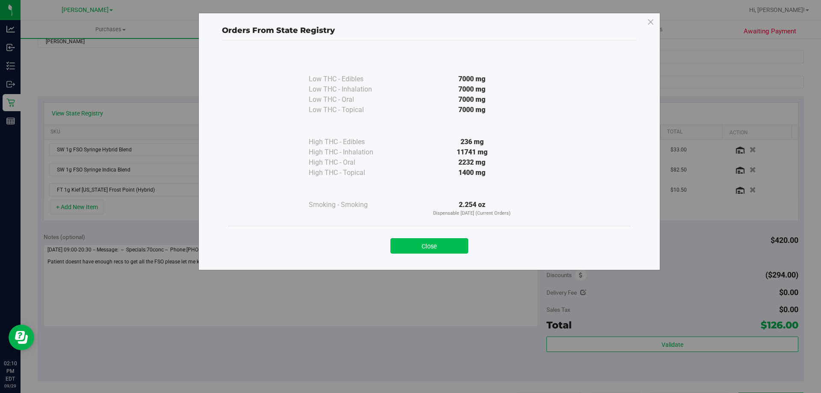
click at [453, 245] on button "Close" at bounding box center [429, 245] width 78 height 15
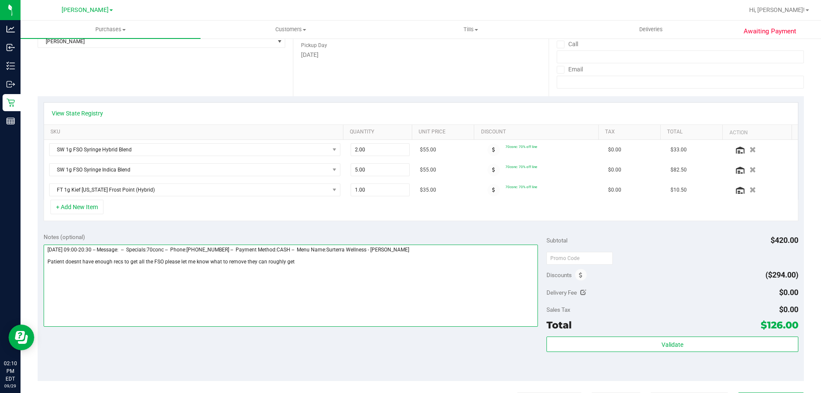
click at [440, 267] on textarea at bounding box center [291, 285] width 494 height 82
click at [298, 262] on textarea at bounding box center [291, 285] width 494 height 82
drag, startPoint x: 294, startPoint y: 261, endPoint x: 47, endPoint y: 263, distance: 247.0
click at [47, 263] on textarea at bounding box center [291, 285] width 494 height 82
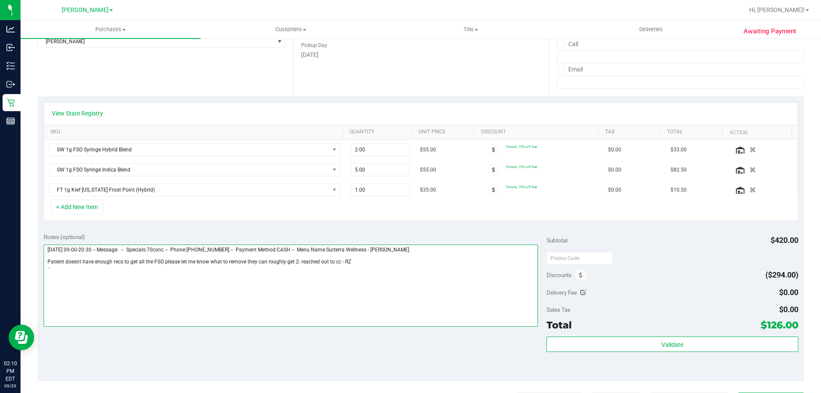
click at [480, 281] on textarea at bounding box center [291, 285] width 494 height 82
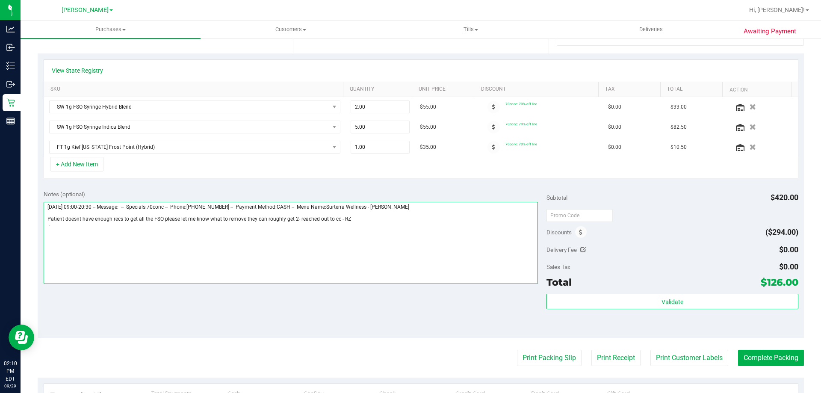
scroll to position [0, 0]
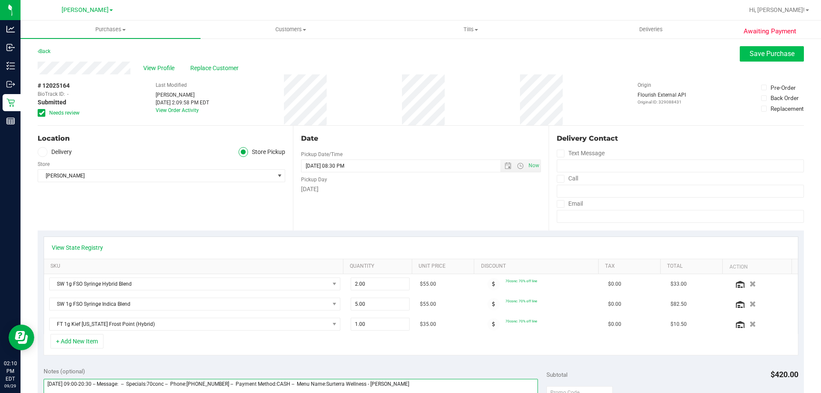
type textarea "Monday 09/29/2025 09:00-20:30 -- Message: -- Specials:70conc -- Phone:972827620…"
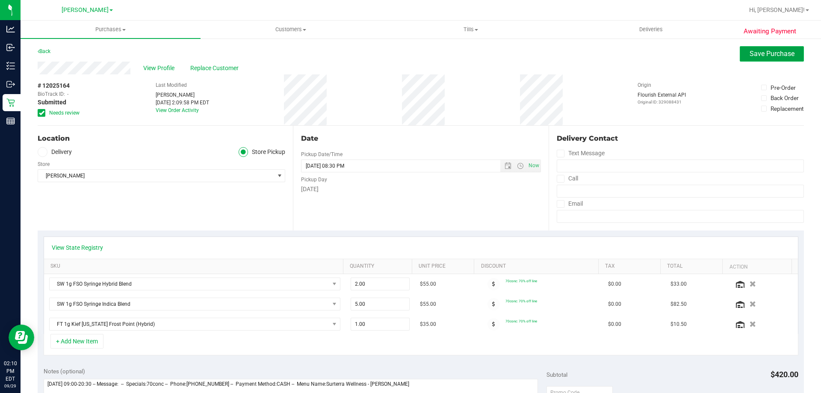
click at [761, 54] on span "Save Purchase" at bounding box center [771, 54] width 45 height 8
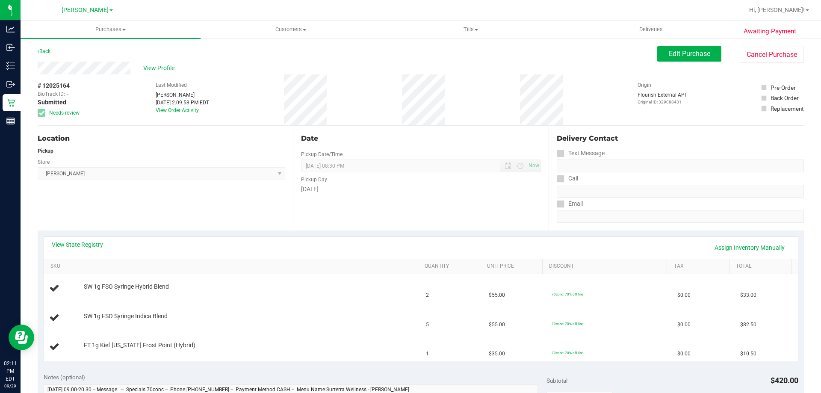
drag, startPoint x: 745, startPoint y: 198, endPoint x: 741, endPoint y: 193, distance: 6.2
click at [745, 198] on div "Email" at bounding box center [679, 203] width 247 height 12
click at [182, 71] on div "View Profile" at bounding box center [347, 68] width 619 height 13
click at [167, 67] on span "View Profile" at bounding box center [160, 68] width 34 height 9
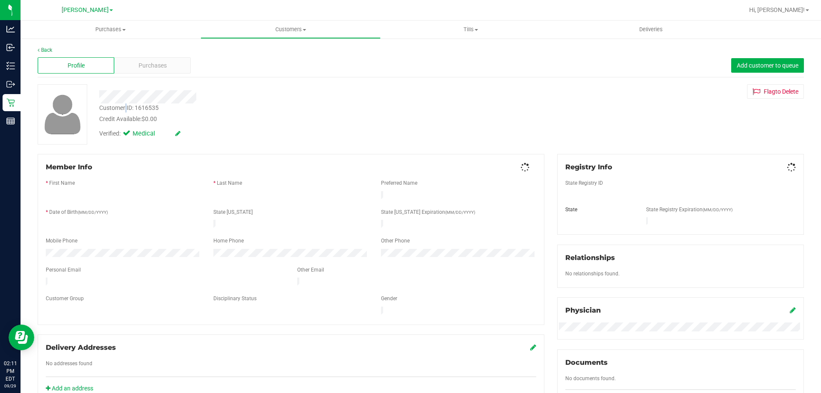
click at [126, 107] on div "Customer ID: 1616535" at bounding box center [128, 107] width 59 height 9
drag, startPoint x: 159, startPoint y: 107, endPoint x: 99, endPoint y: 106, distance: 59.8
click at [99, 106] on div "Customer ID: 1616535 Credit Available: $0.00" at bounding box center [287, 113] width 389 height 20
copy div "Customer ID: 1616535"
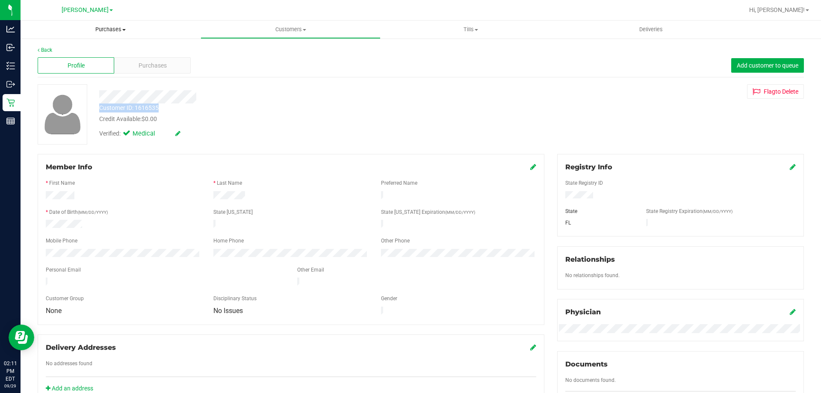
click at [109, 31] on span "Purchases" at bounding box center [111, 30] width 180 height 8
click at [63, 59] on span "Fulfillment" at bounding box center [47, 61] width 53 height 7
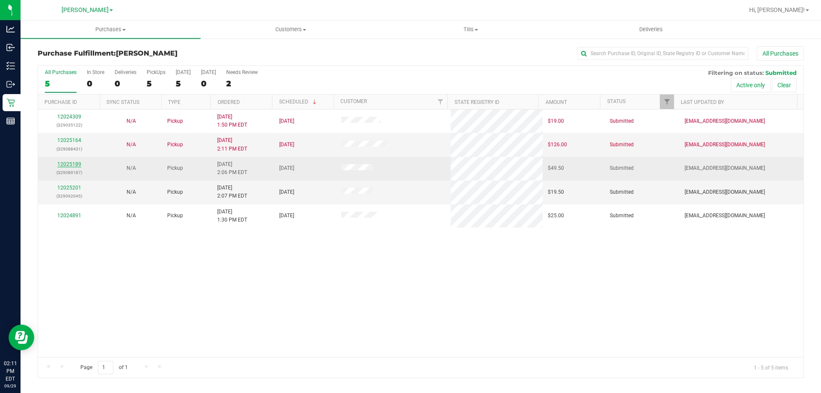
click at [76, 164] on link "12025189" at bounding box center [69, 164] width 24 height 6
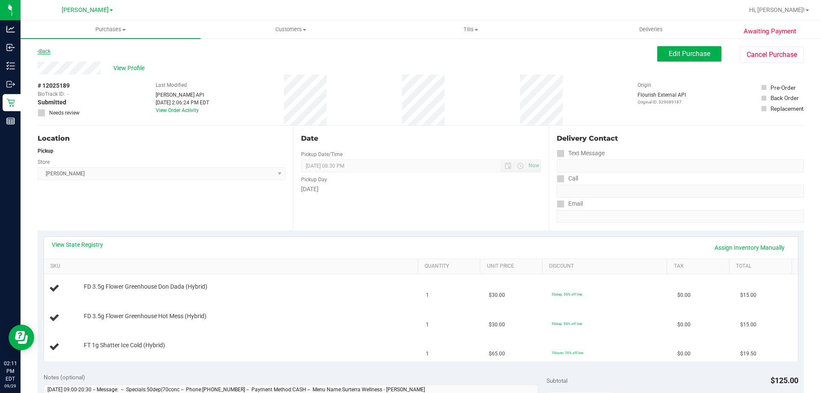
click at [44, 50] on link "Back" at bounding box center [44, 51] width 13 height 6
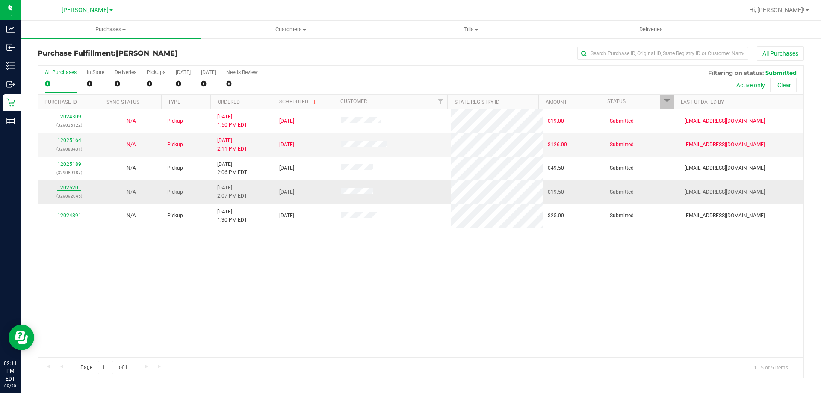
click at [70, 186] on link "12025201" at bounding box center [69, 188] width 24 height 6
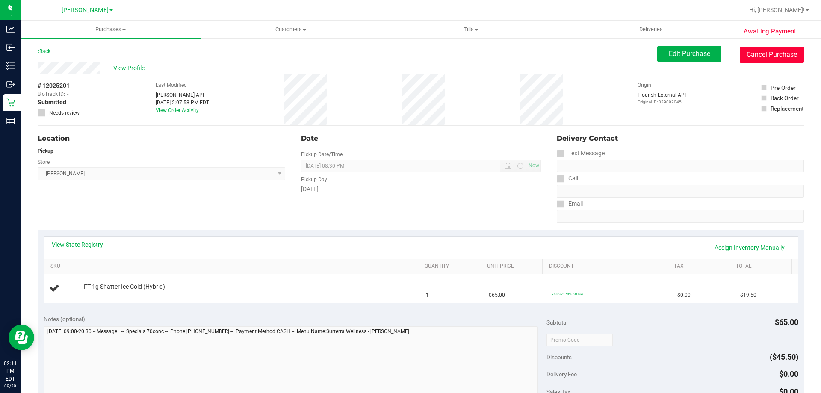
click at [777, 54] on button "Cancel Purchase" at bounding box center [771, 55] width 64 height 16
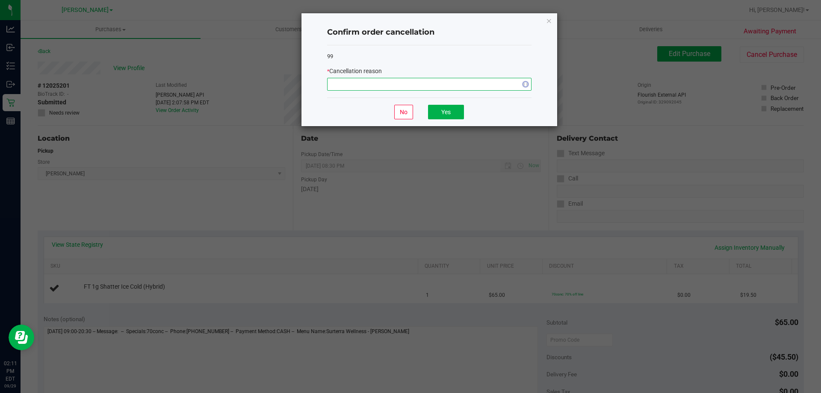
click at [368, 88] on span "NO DATA FOUND" at bounding box center [423, 84] width 193 height 12
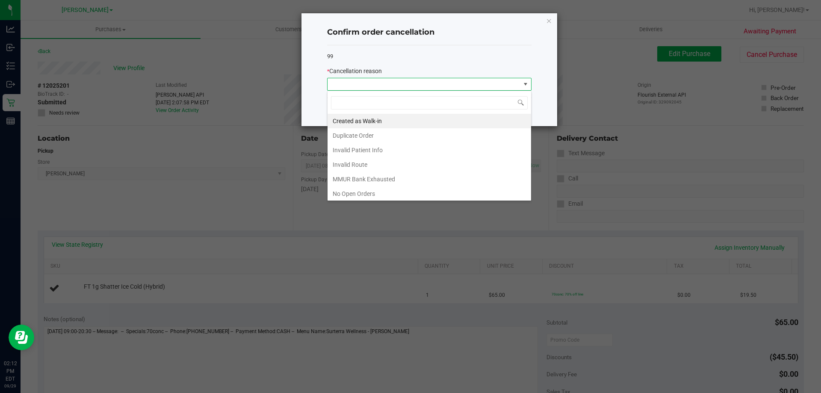
scroll to position [40, 0]
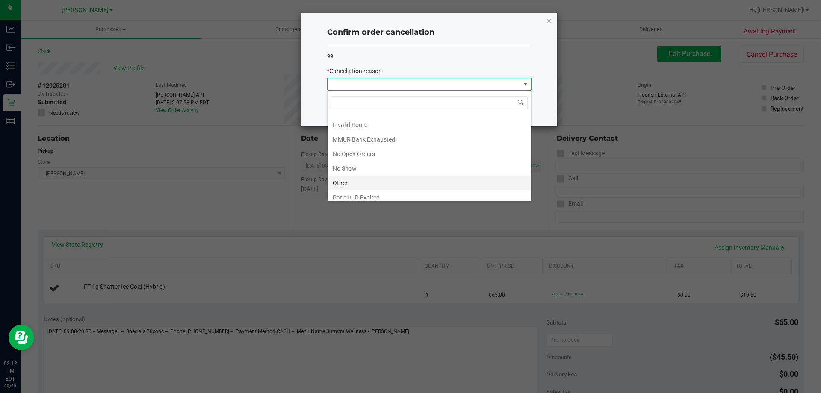
click at [381, 182] on li "Other" at bounding box center [428, 183] width 203 height 15
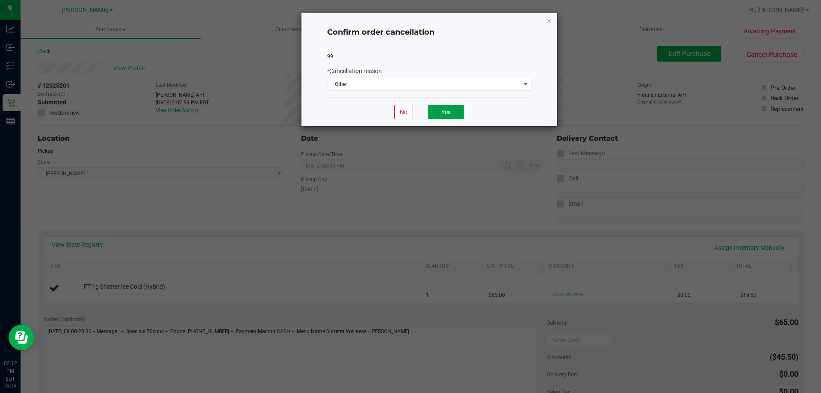
click at [435, 116] on button "Yes" at bounding box center [446, 112] width 36 height 15
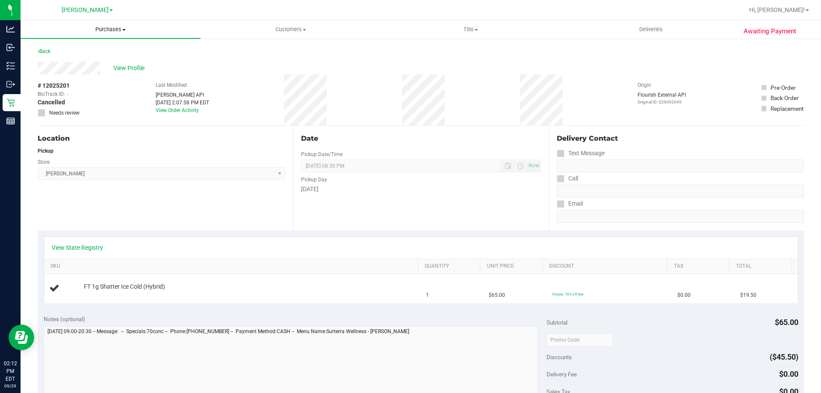
click at [116, 24] on uib-tab-heading "Purchases Summary of purchases Fulfillment All purchases" at bounding box center [111, 30] width 180 height 18
click at [61, 64] on span "Fulfillment" at bounding box center [47, 61] width 53 height 7
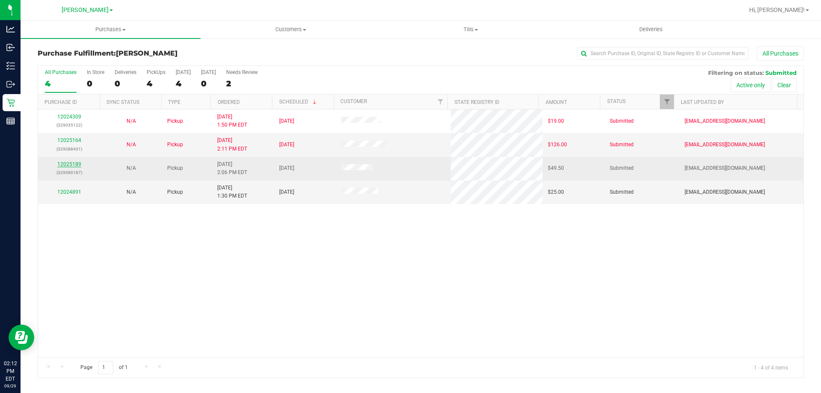
click at [68, 164] on link "12025189" at bounding box center [69, 164] width 24 height 6
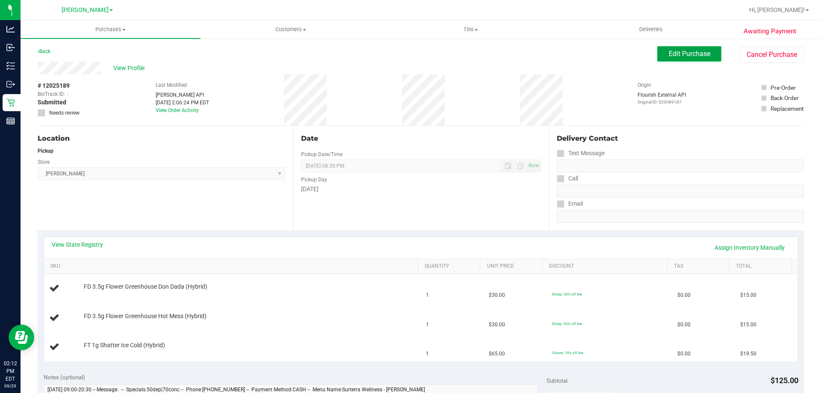
click at [672, 53] on span "Edit Purchase" at bounding box center [688, 54] width 41 height 8
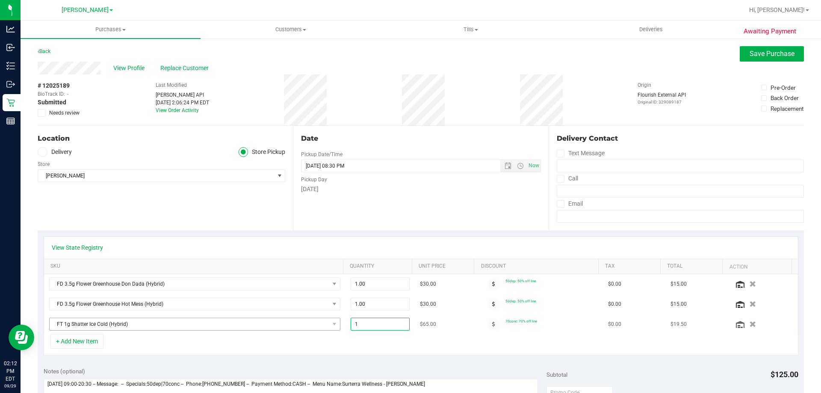
drag, startPoint x: 373, startPoint y: 323, endPoint x: 224, endPoint y: 329, distance: 148.9
click at [230, 329] on tr "FT 1g Shatter Ice Cold (Hybrid) 1.00 1 $65.00 70conc: 70% off line $0.00 $19.50" at bounding box center [420, 324] width 753 height 20
type input "2"
type input "2.00"
click at [517, 251] on div "View State Registry" at bounding box center [421, 247] width 738 height 9
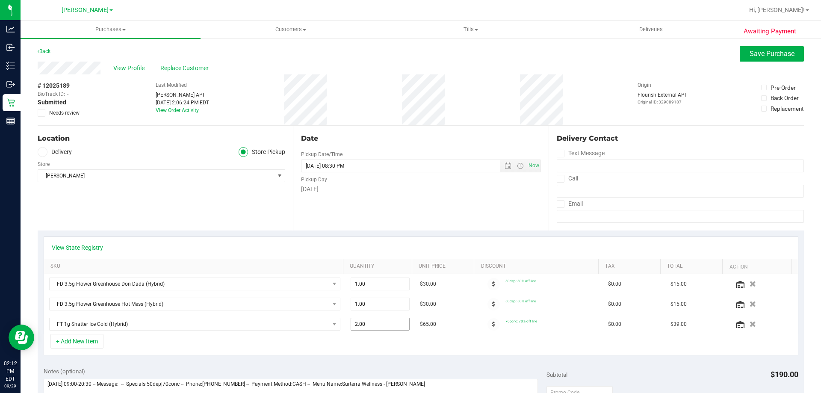
drag, startPoint x: 370, startPoint y: 327, endPoint x: 175, endPoint y: 342, distance: 195.9
click at [175, 342] on div "View State Registry SKU Quantity Unit Price Discount Tax Total Action FD 3.5g F…" at bounding box center [421, 295] width 754 height 119
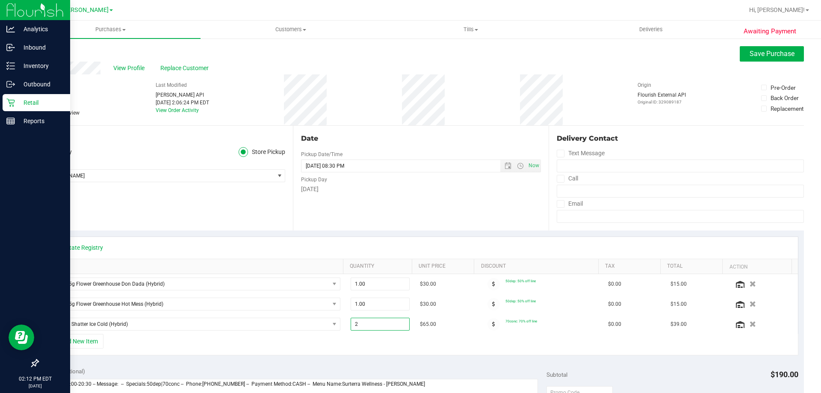
type input "1"
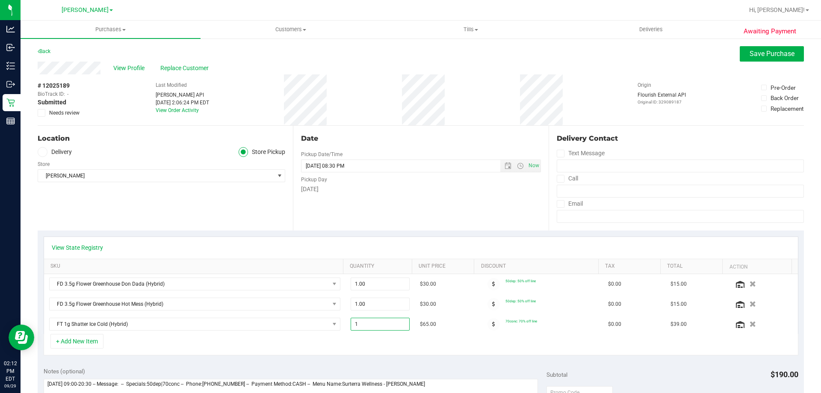
type input "1.00"
click at [191, 345] on div "+ Add New Item" at bounding box center [421, 344] width 754 height 21
click at [90, 338] on button "+ Add New Item" at bounding box center [76, 341] width 53 height 15
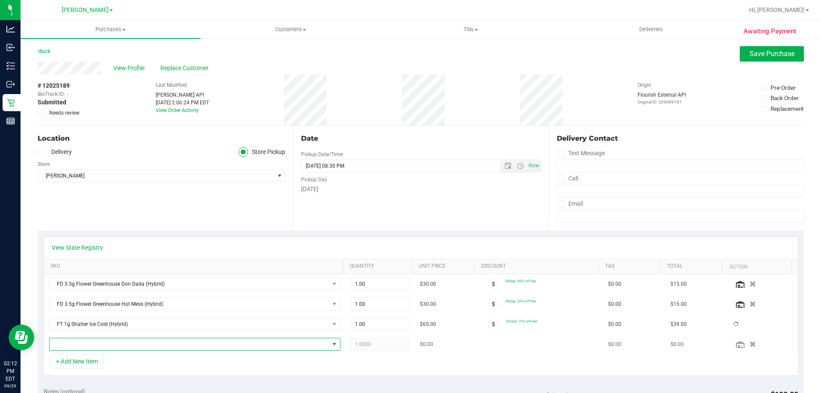
click at [136, 341] on span "NO DATA FOUND" at bounding box center [189, 344] width 279 height 12
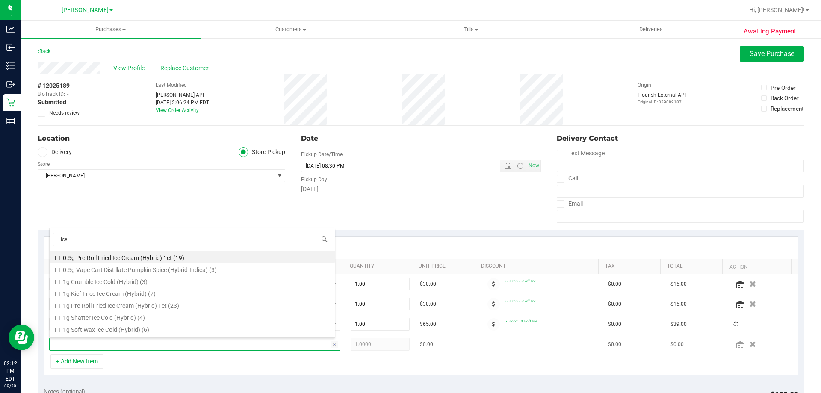
type input "ice c"
click at [146, 321] on li "FT 1g Soft Wax Ice Cold (Hybrid) (6)" at bounding box center [192, 318] width 285 height 12
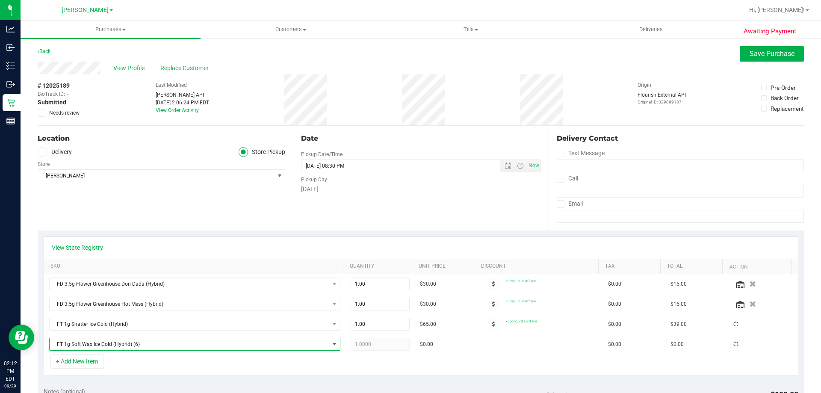
click at [373, 367] on div "+ Add New Item" at bounding box center [421, 364] width 754 height 21
click at [775, 57] on span "Save Purchase" at bounding box center [771, 54] width 45 height 8
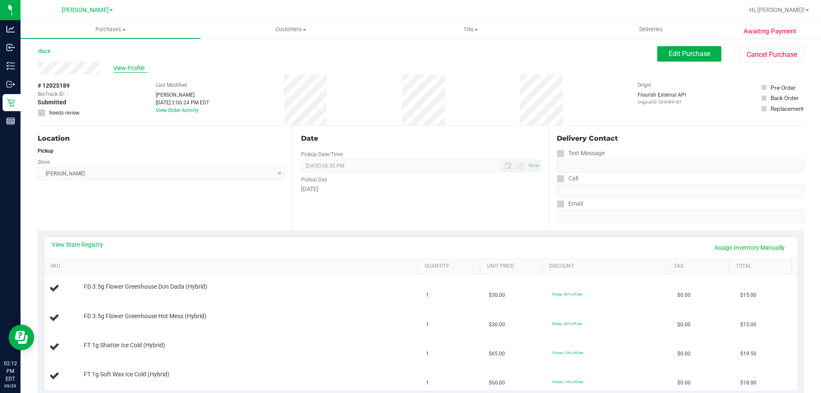
click at [121, 68] on span "View Profile" at bounding box center [130, 68] width 34 height 9
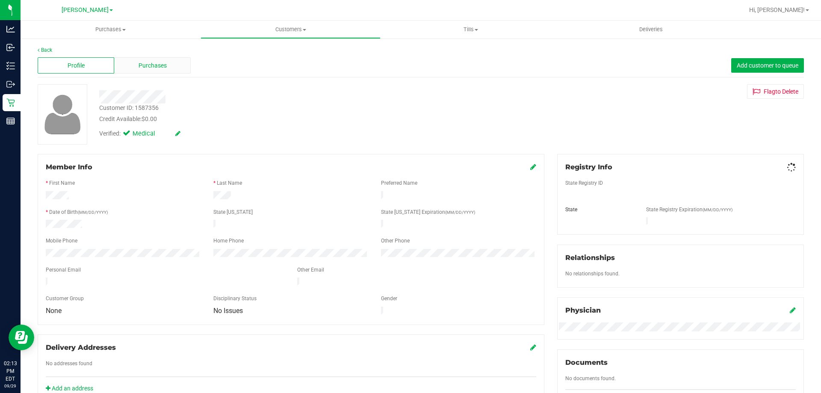
click at [132, 63] on div "Purchases" at bounding box center [152, 65] width 76 height 16
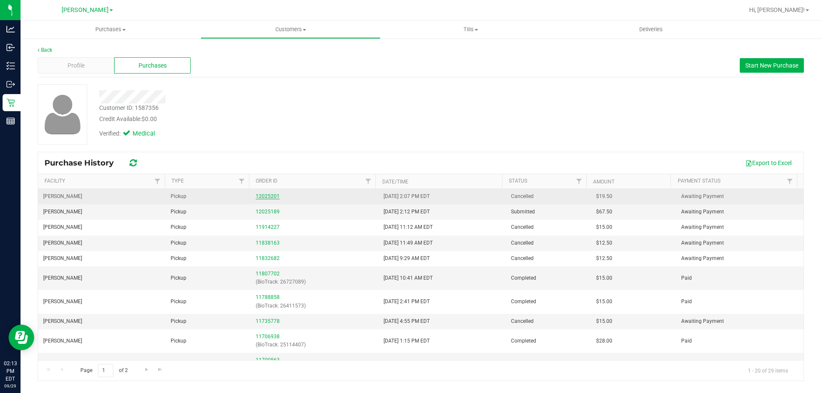
click at [269, 197] on link "12025201" at bounding box center [268, 196] width 24 height 6
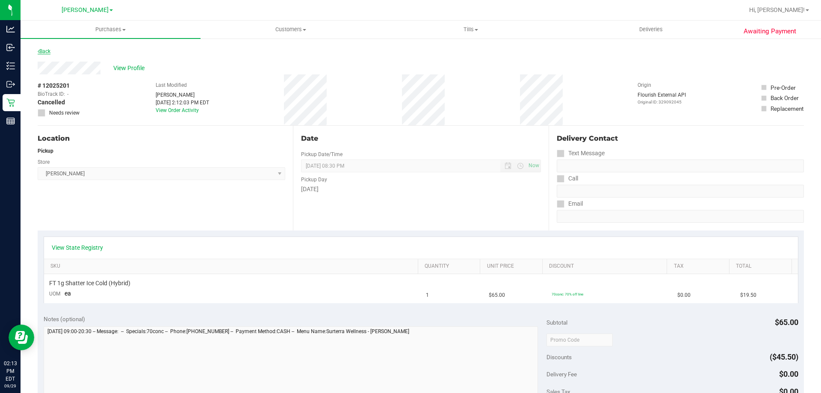
click at [50, 51] on link "Back" at bounding box center [44, 51] width 13 height 6
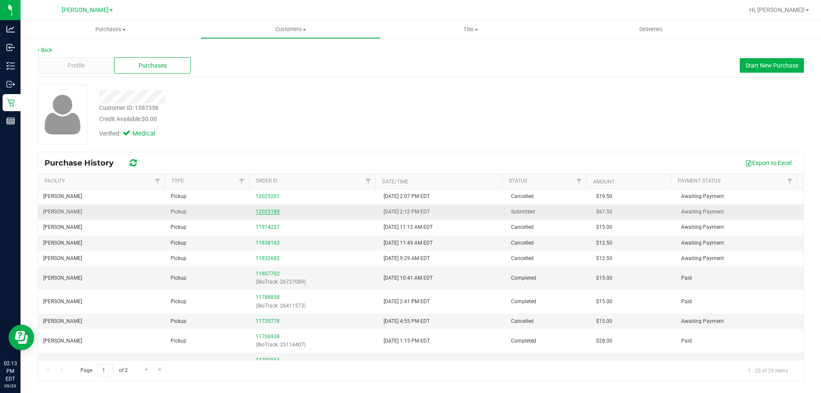
click at [266, 212] on link "12025189" at bounding box center [268, 212] width 24 height 6
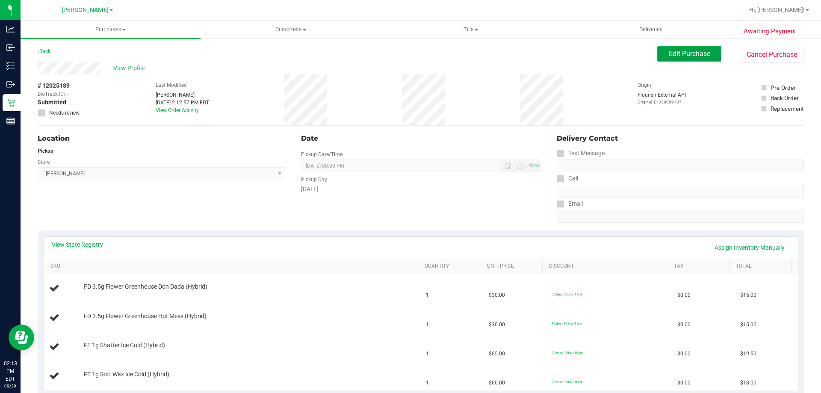
click at [685, 53] on span "Edit Purchase" at bounding box center [688, 54] width 41 height 8
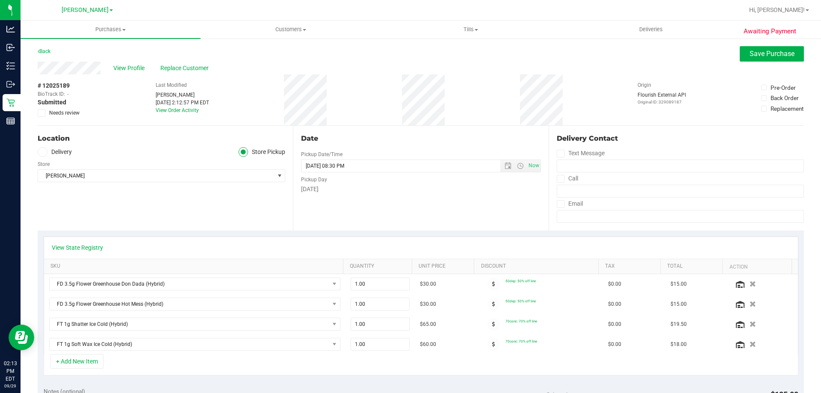
click at [749, 344] on icon "button" at bounding box center [752, 344] width 6 height 6
drag, startPoint x: 389, startPoint y: 324, endPoint x: 223, endPoint y: 342, distance: 167.6
click at [228, 342] on tbody "FD 3.5g Flower Greenhouse Don Dada (Hybrid) 1.00 1 $30.00 50dep: 50% off line $…" at bounding box center [420, 314] width 753 height 80
type input "2"
type input "2.00"
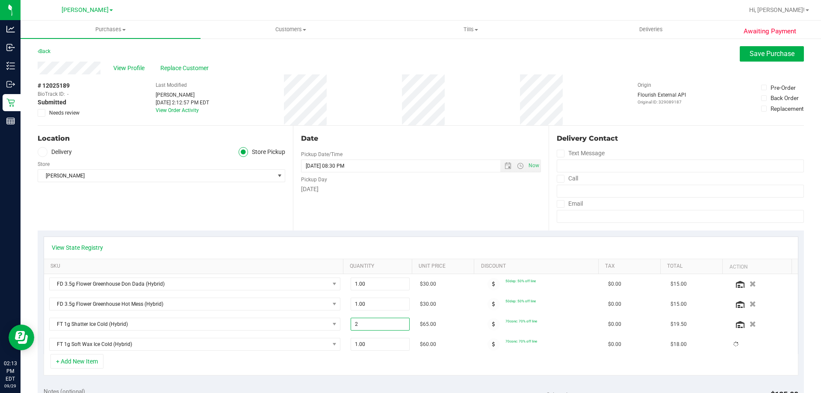
click at [394, 244] on div "View State Registry" at bounding box center [421, 247] width 738 height 9
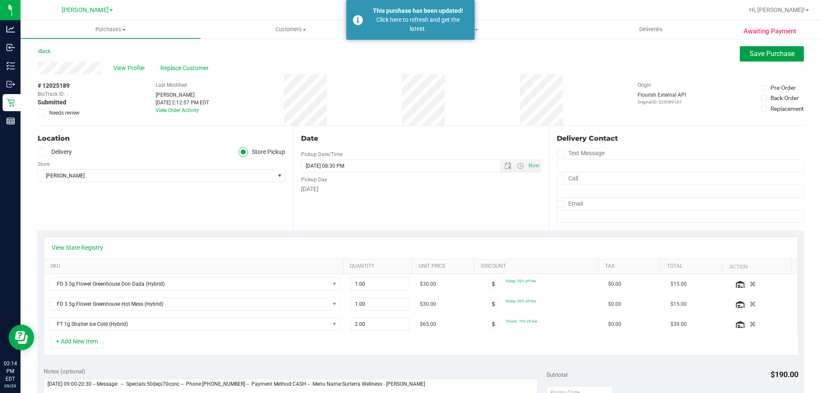
click at [768, 52] on span "Save Purchase" at bounding box center [771, 54] width 45 height 8
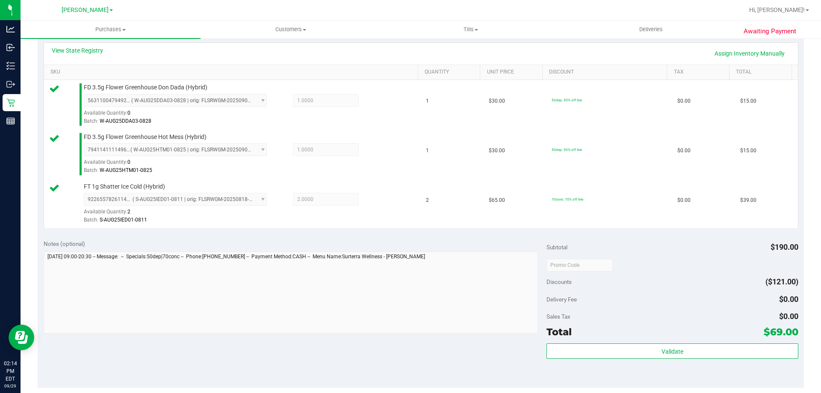
scroll to position [208, 0]
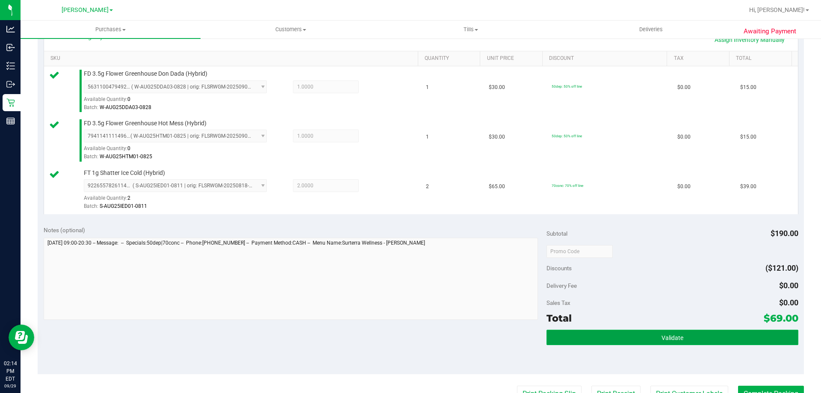
click at [639, 329] on button "Validate" at bounding box center [671, 336] width 251 height 15
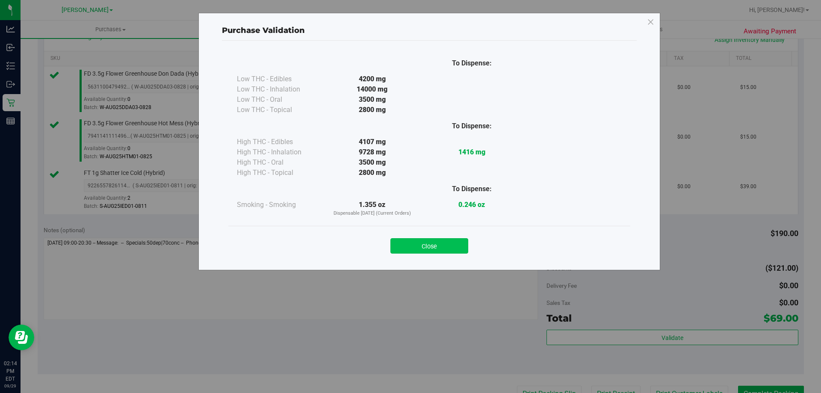
click at [444, 244] on button "Close" at bounding box center [429, 245] width 78 height 15
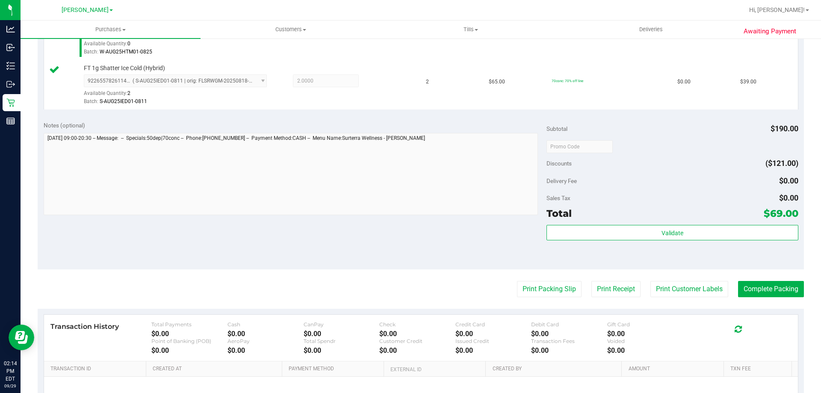
scroll to position [334, 0]
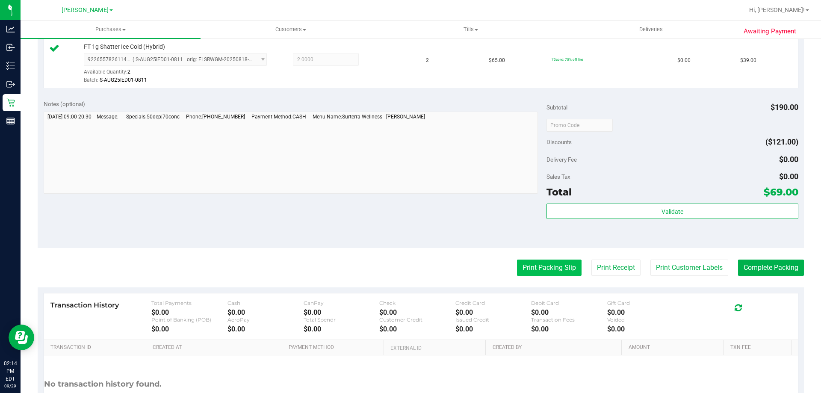
click at [548, 264] on button "Print Packing Slip" at bounding box center [549, 267] width 65 height 16
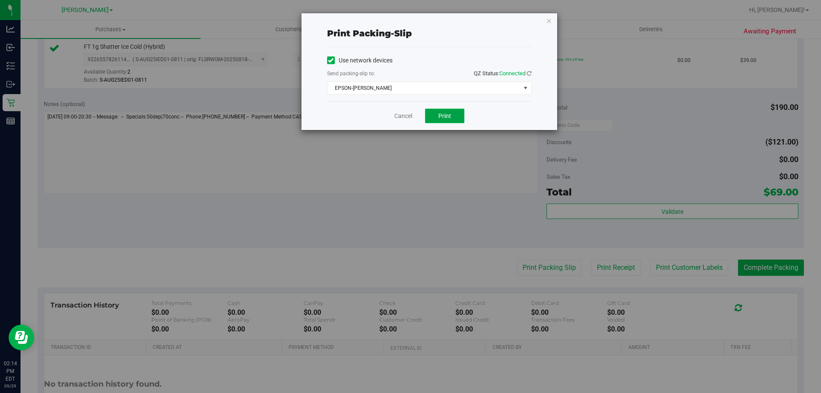
click at [451, 118] on button "Print" at bounding box center [444, 116] width 39 height 15
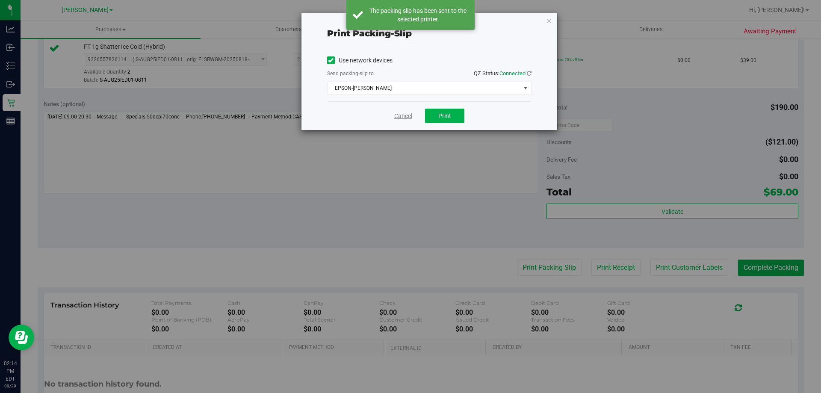
click at [403, 116] on link "Cancel" at bounding box center [403, 116] width 18 height 9
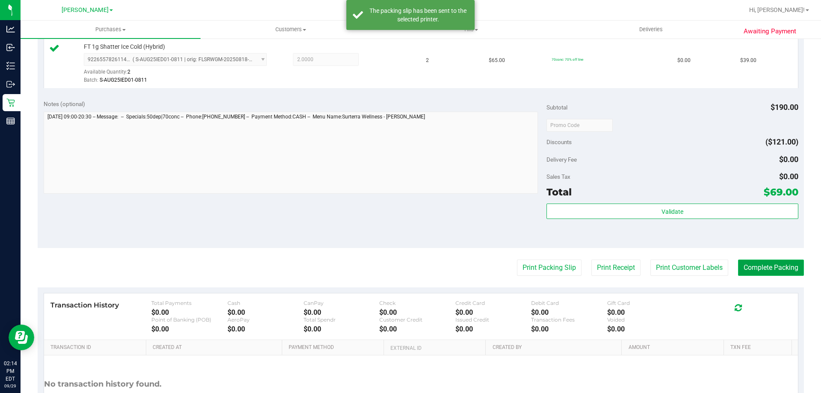
click at [771, 265] on button "Complete Packing" at bounding box center [771, 267] width 66 height 16
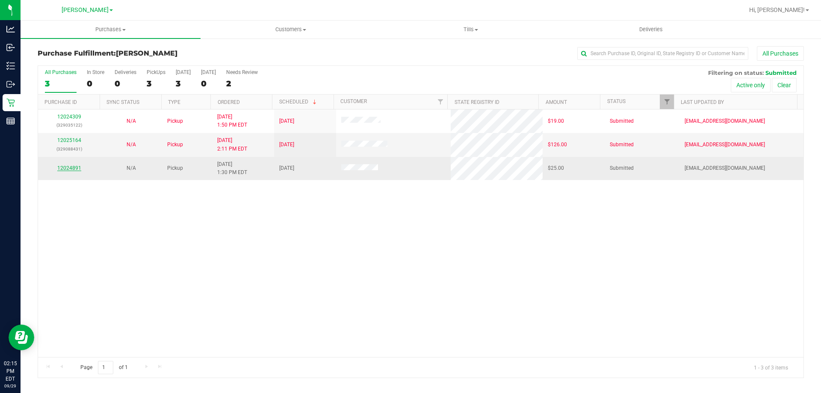
click at [63, 168] on link "12024891" at bounding box center [69, 168] width 24 height 6
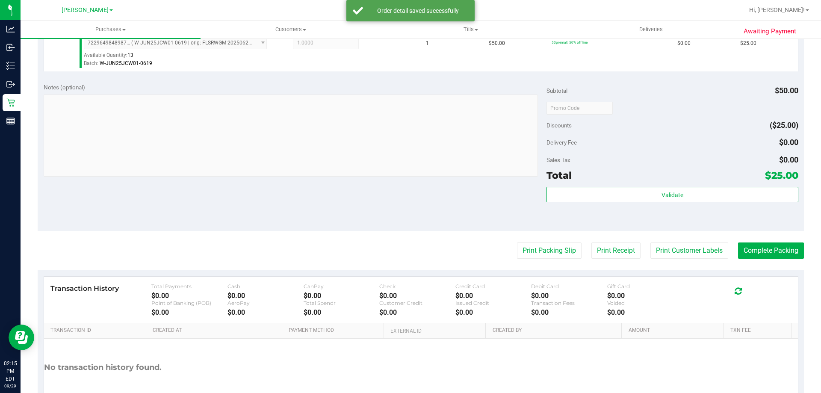
scroll to position [252, 0]
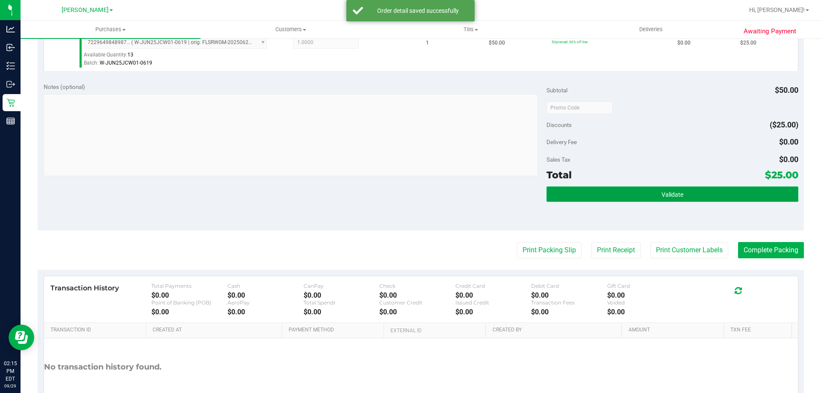
click at [725, 195] on button "Validate" at bounding box center [671, 193] width 251 height 15
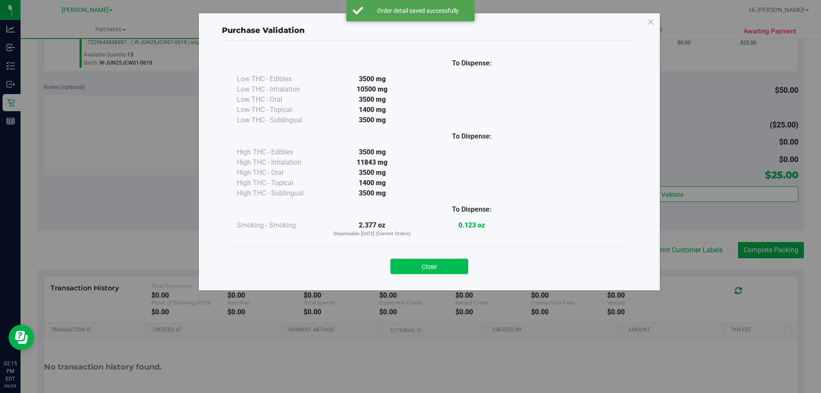
click at [441, 267] on button "Close" at bounding box center [429, 266] width 78 height 15
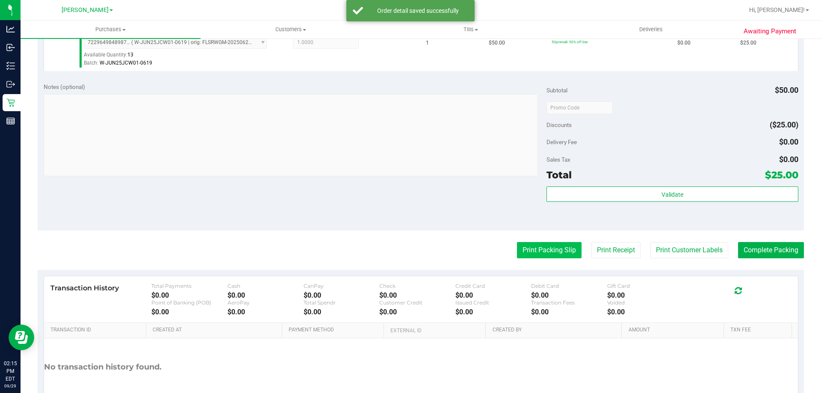
click at [555, 250] on button "Print Packing Slip" at bounding box center [549, 250] width 65 height 16
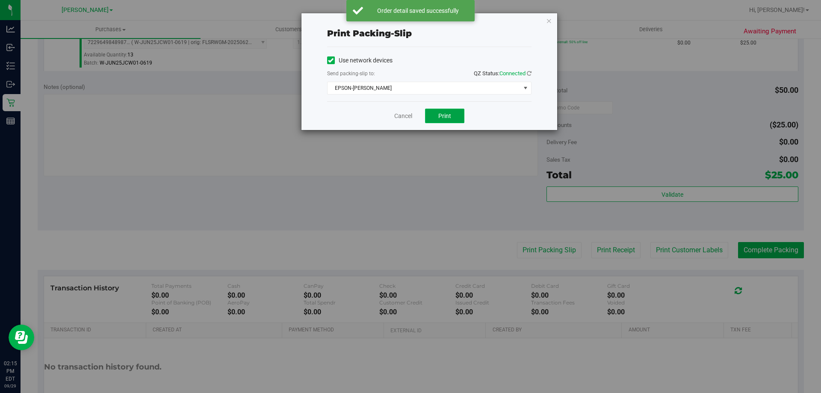
click at [441, 115] on span "Print" at bounding box center [444, 115] width 13 height 7
click at [406, 117] on link "Cancel" at bounding box center [403, 116] width 18 height 9
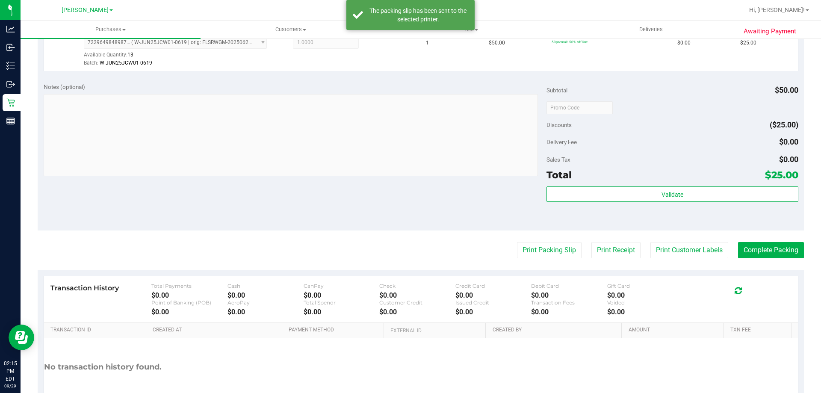
click at [767, 234] on purchase-details "Back Edit Purchase Cancel Purchase View Profile # 12024891 BioTrack ID: - Submi…" at bounding box center [421, 111] width 766 height 635
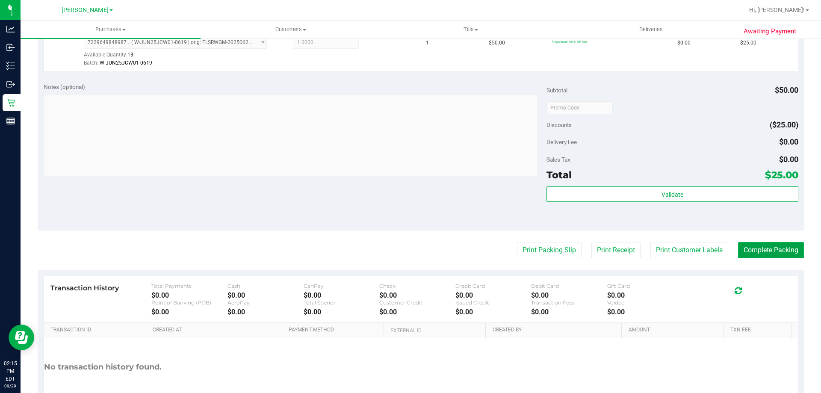
click at [765, 247] on button "Complete Packing" at bounding box center [771, 250] width 66 height 16
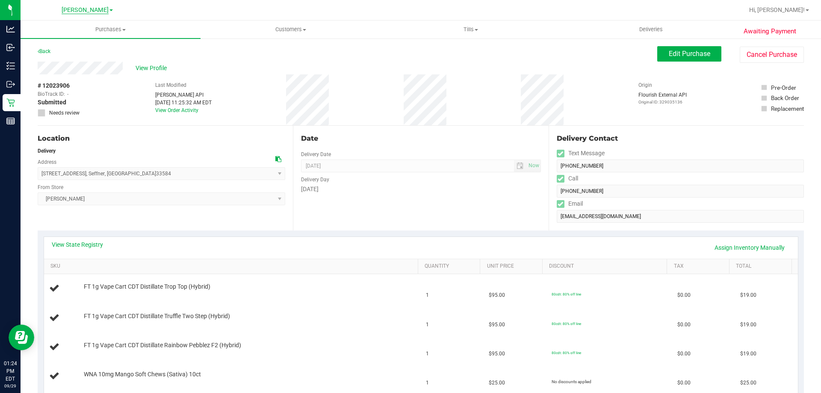
scroll to position [179, 0]
